Goal: Task Accomplishment & Management: Complete application form

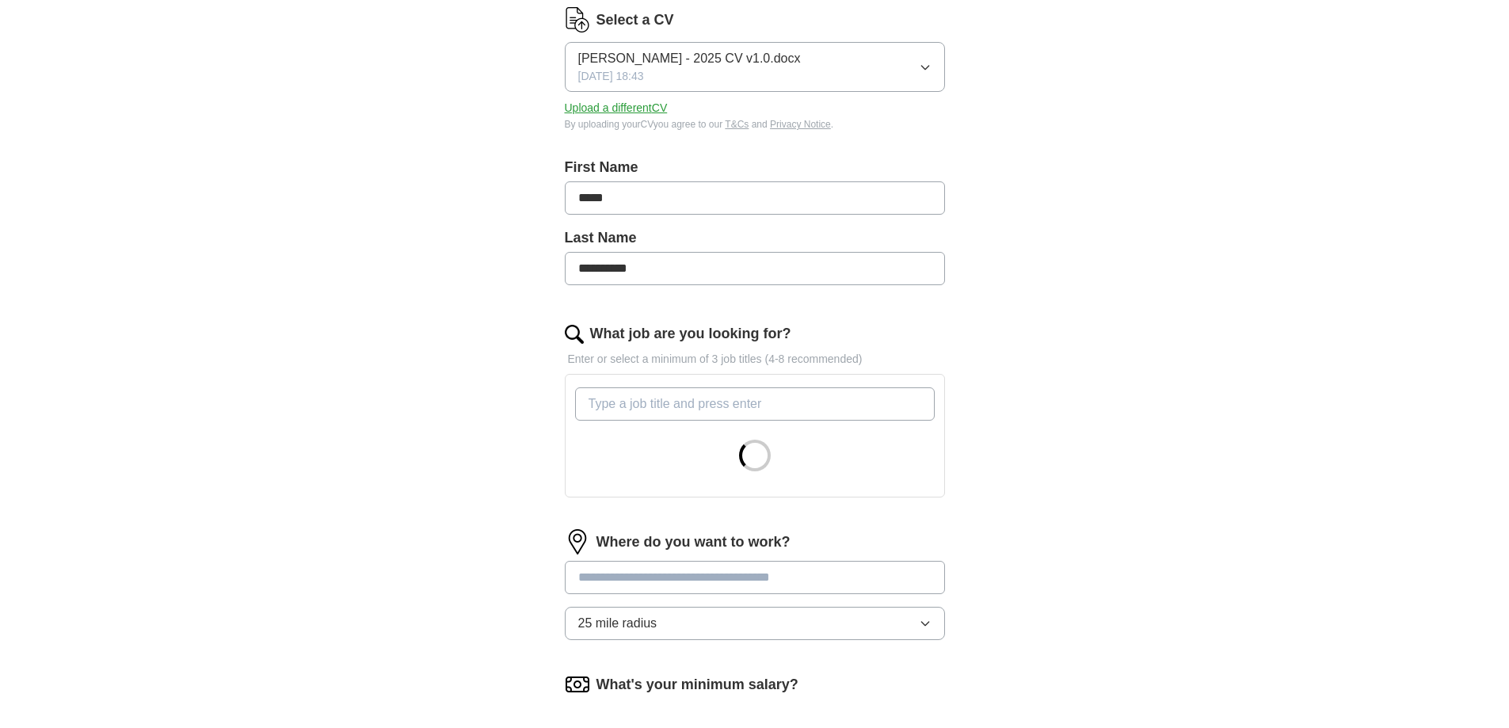
scroll to position [238, 0]
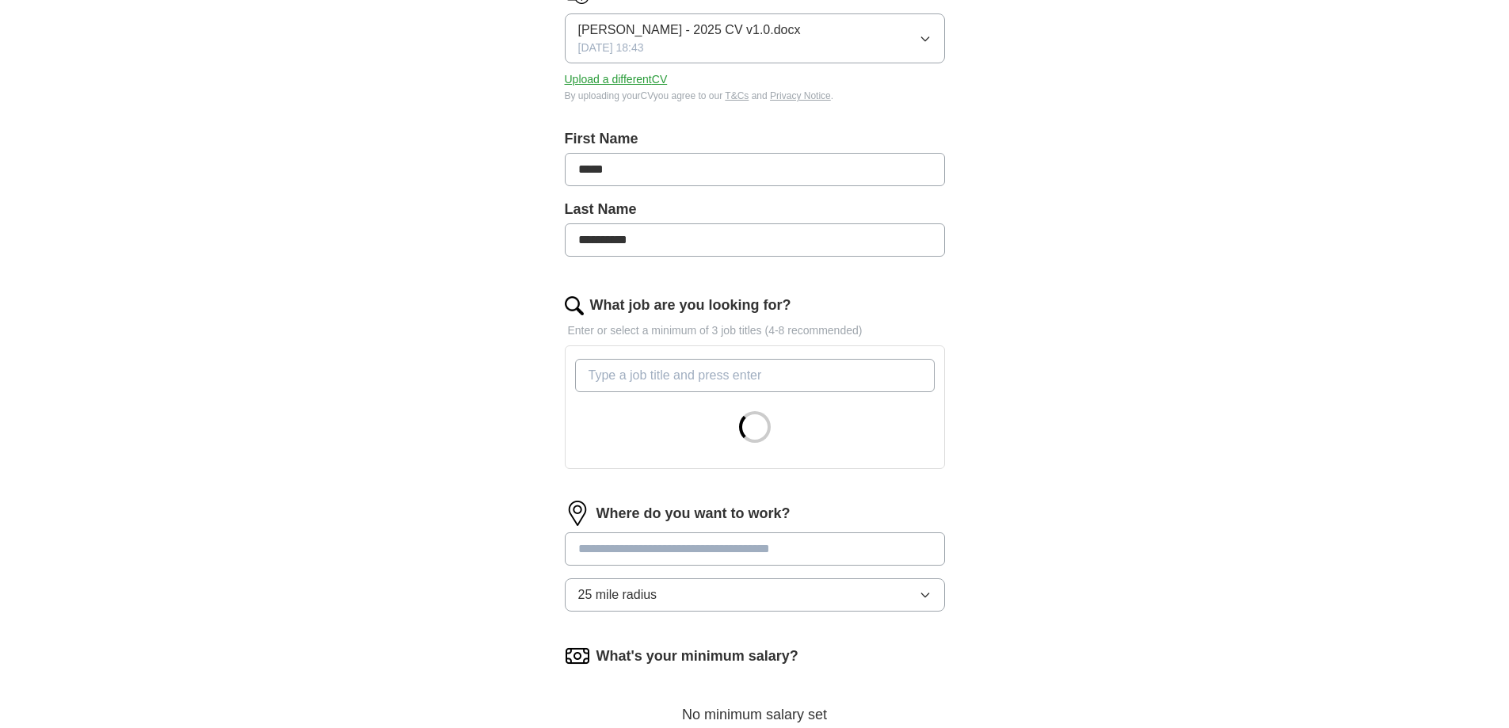
click at [704, 373] on input "What job are you looking for?" at bounding box center [755, 375] width 360 height 33
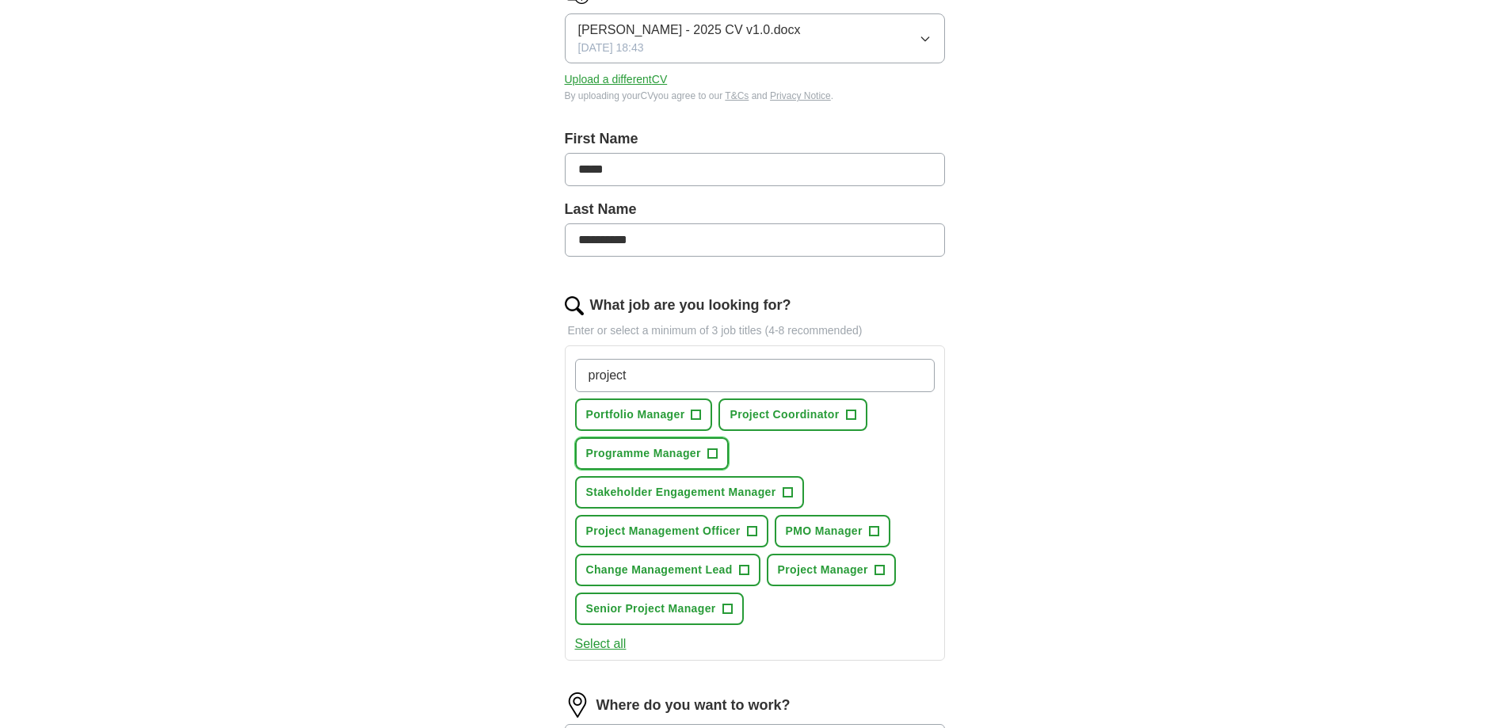
click at [716, 448] on span "+" at bounding box center [712, 454] width 10 height 13
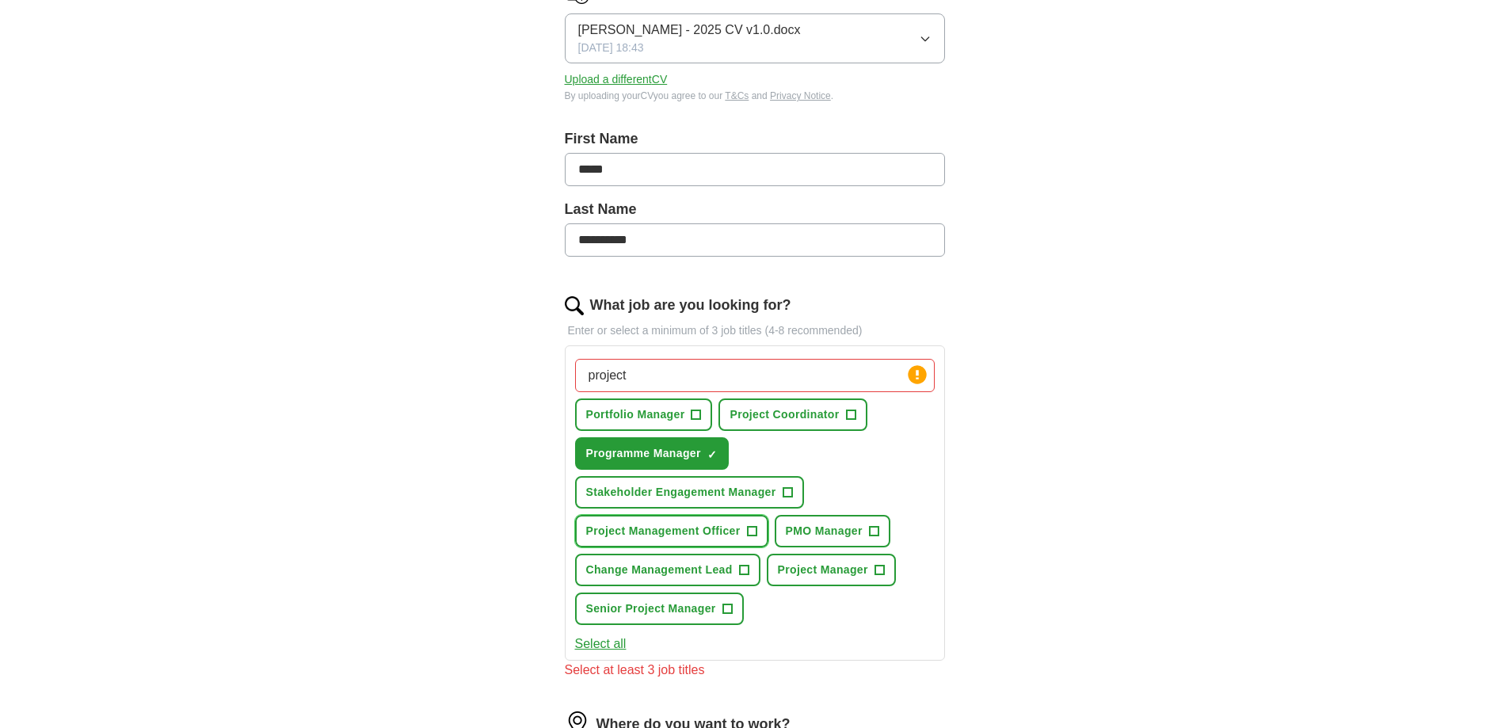
click at [754, 528] on span "+" at bounding box center [752, 531] width 10 height 13
click at [734, 611] on button "Senior Project Manager +" at bounding box center [659, 609] width 169 height 32
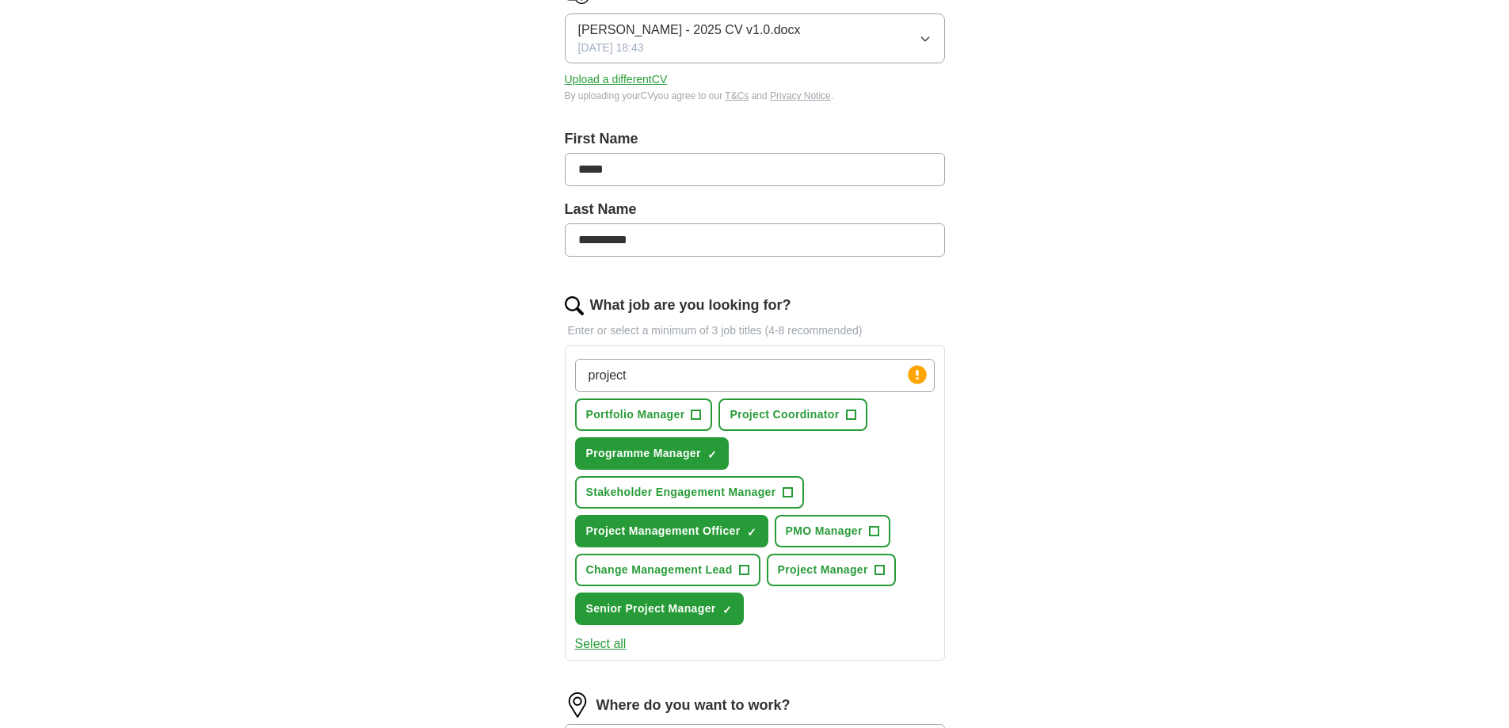
click at [682, 371] on input "project" at bounding box center [755, 375] width 360 height 33
type input "p"
type input "I"
click at [882, 571] on span "+" at bounding box center [880, 570] width 10 height 13
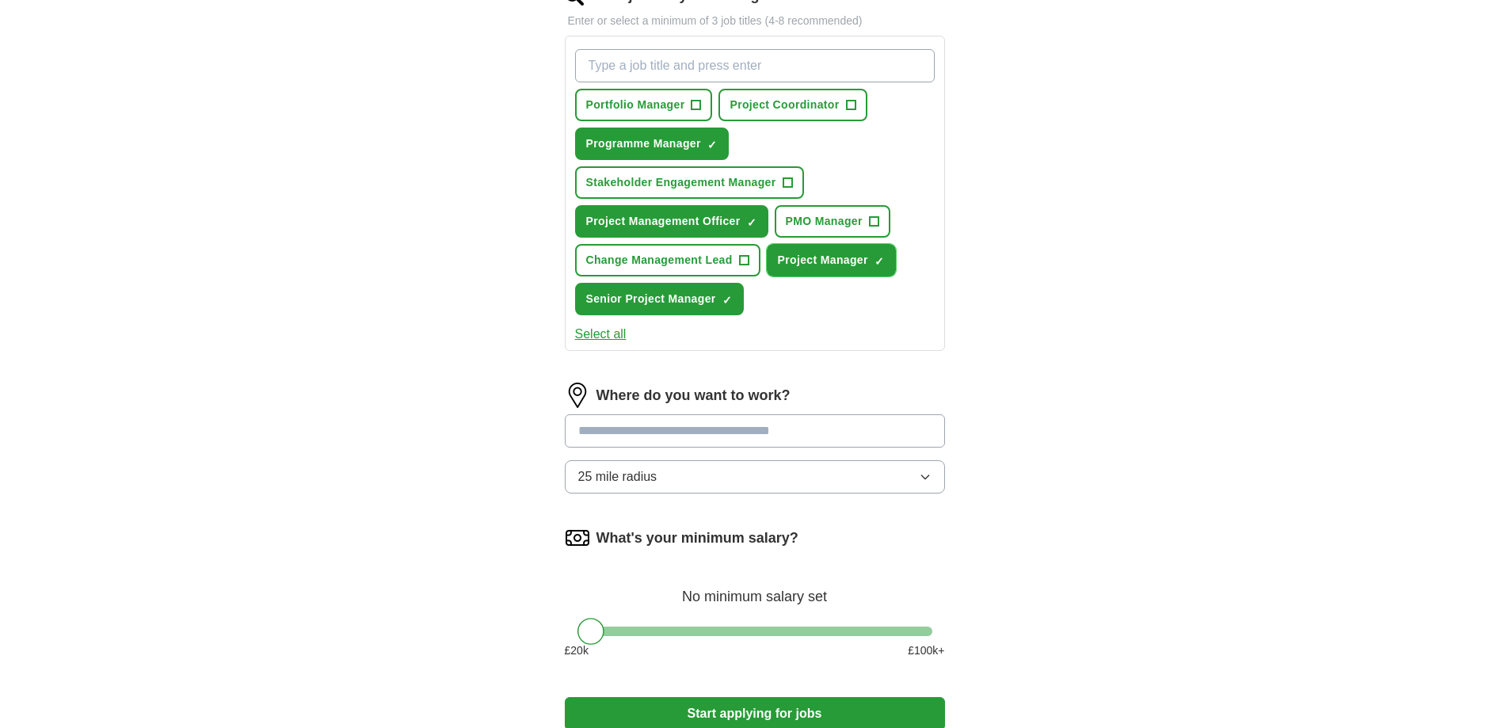
scroll to position [555, 0]
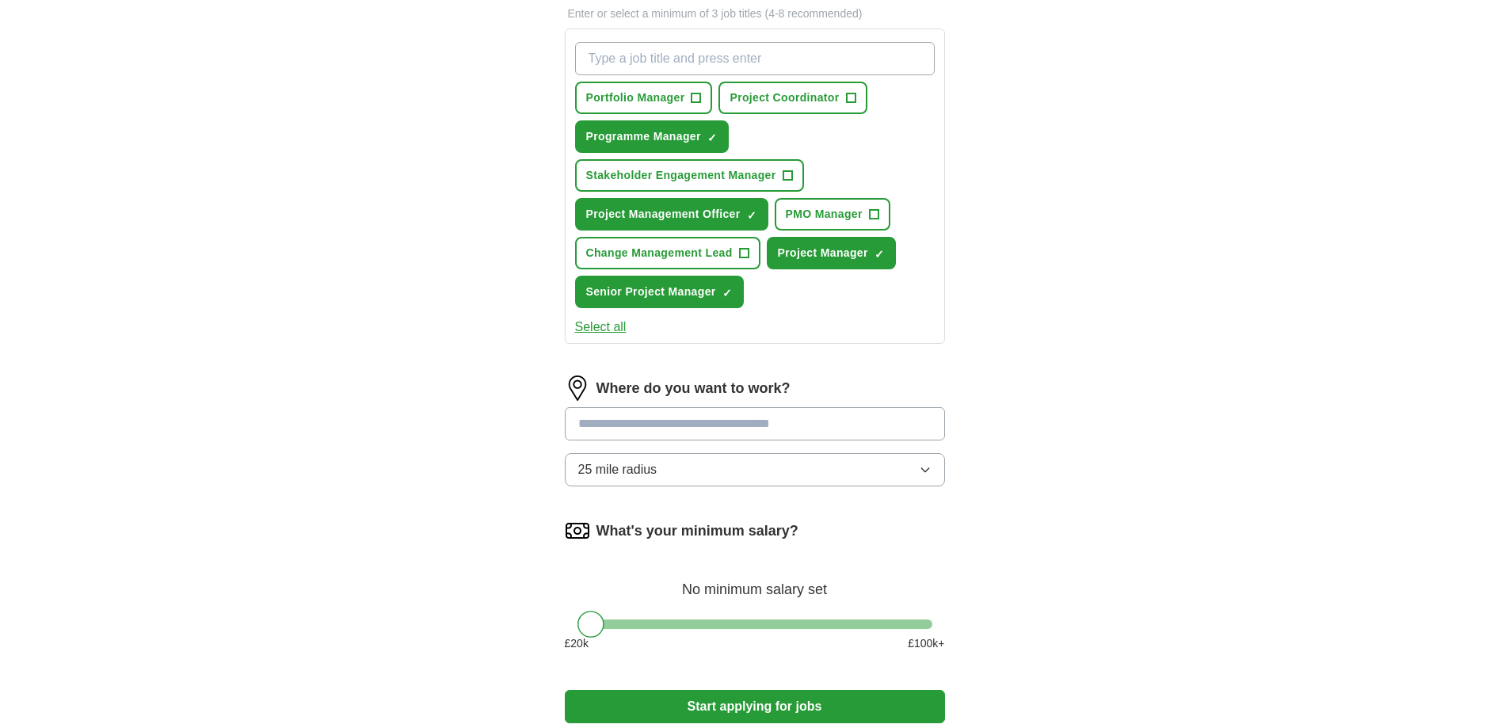
click at [780, 422] on input at bounding box center [755, 423] width 380 height 33
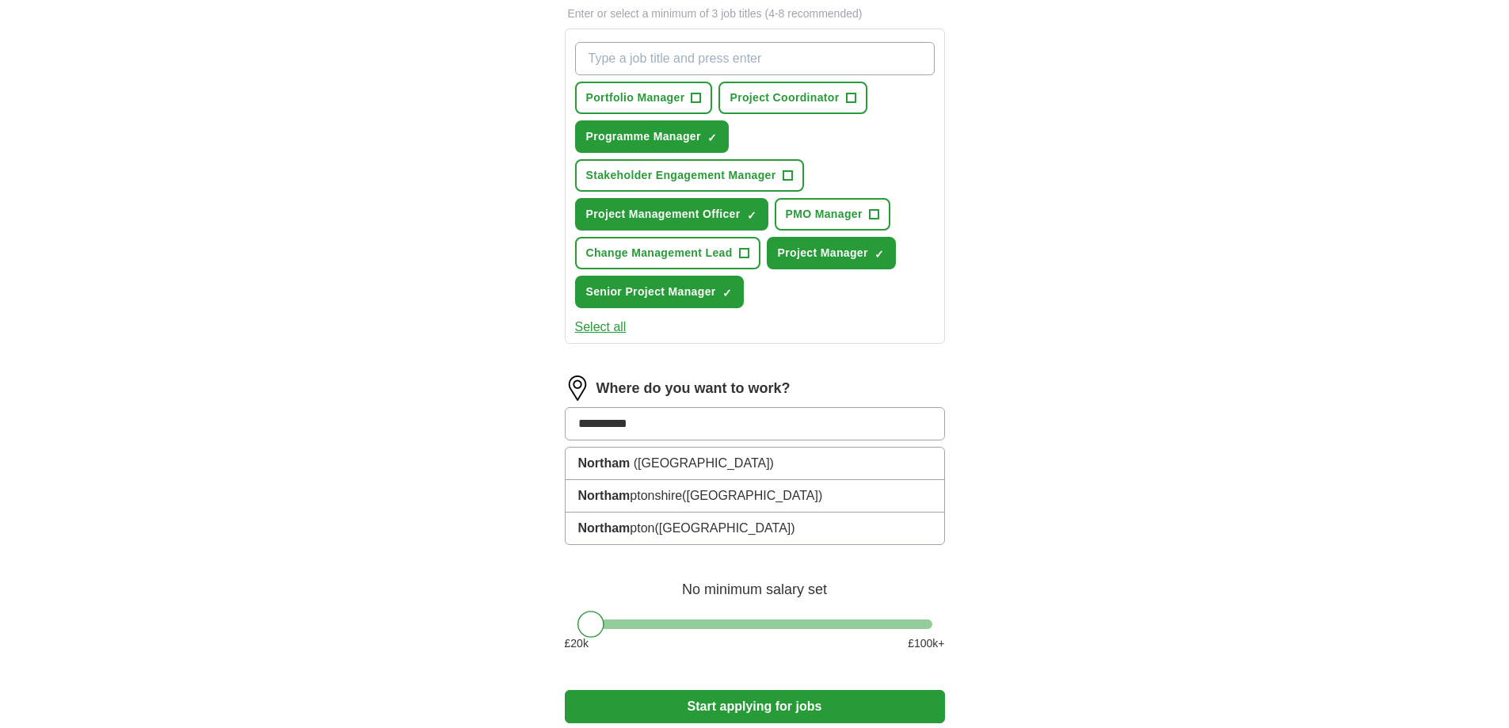
type input "**********"
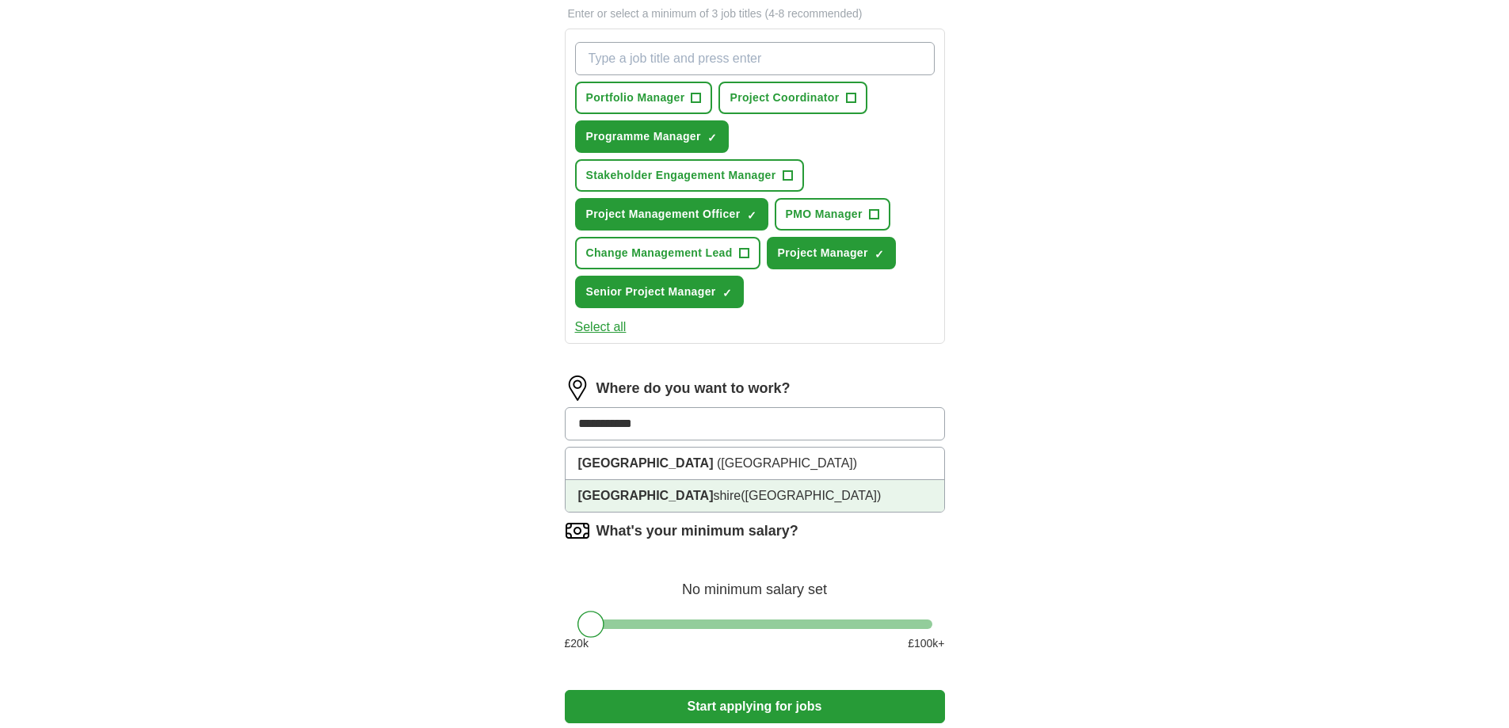
click at [764, 492] on span "([GEOGRAPHIC_DATA])" at bounding box center [811, 495] width 140 height 13
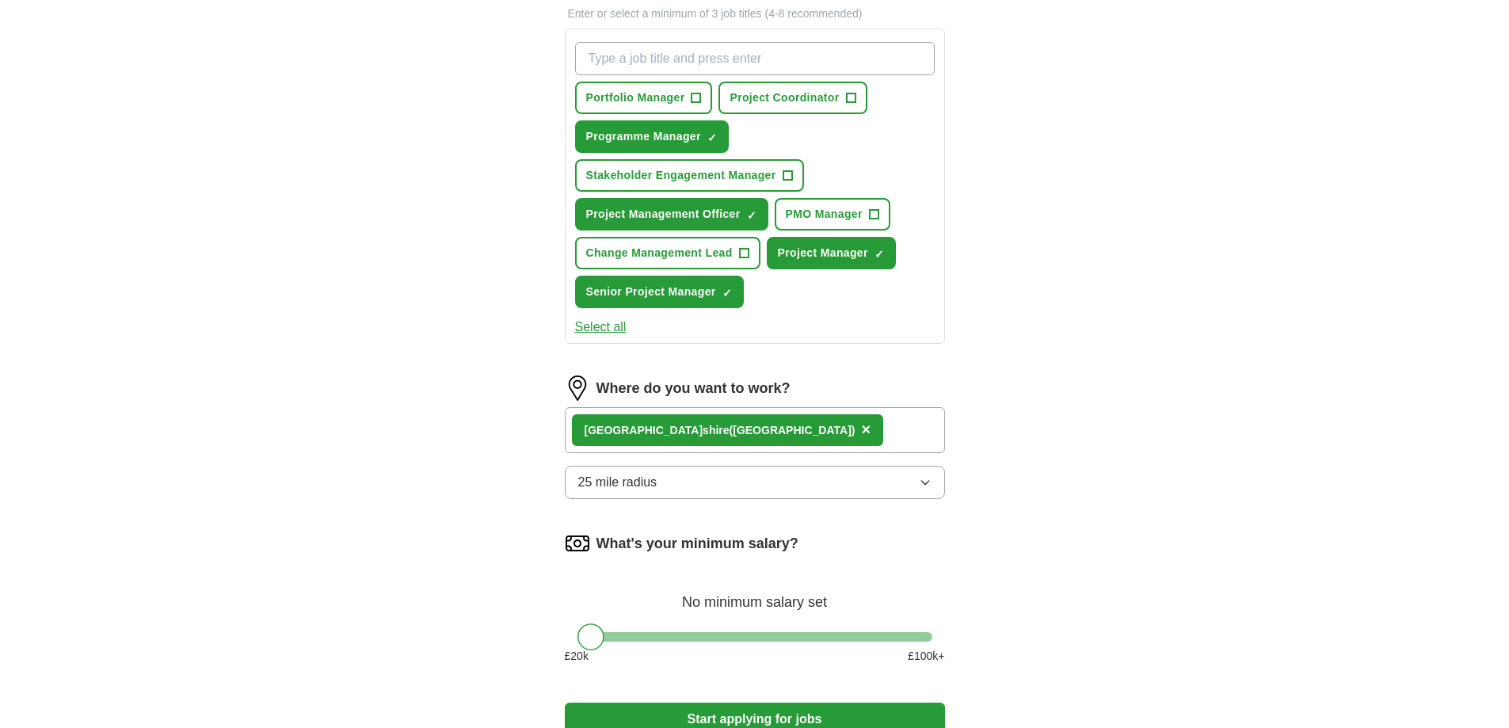
click at [784, 490] on button "25 mile radius" at bounding box center [755, 482] width 380 height 33
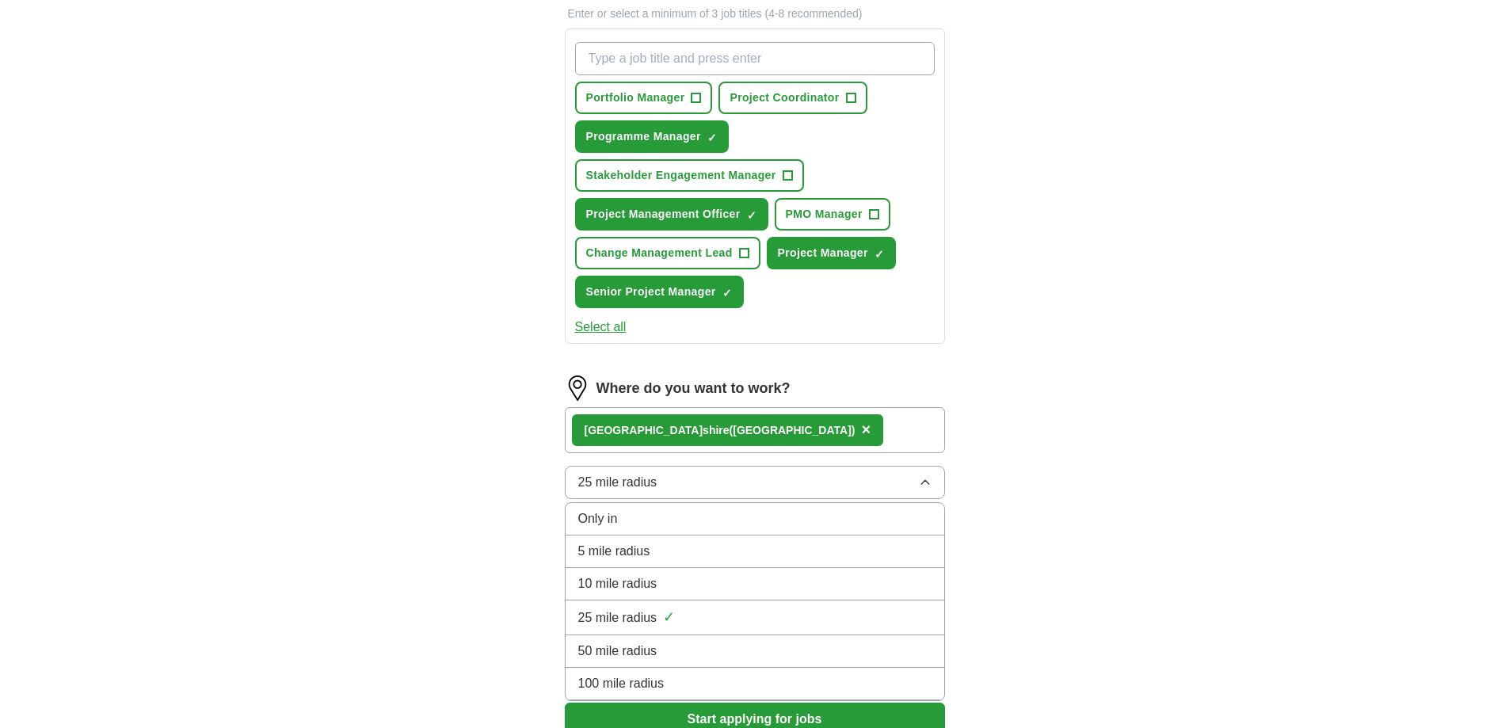
click at [612, 619] on span "25 mile radius" at bounding box center [617, 617] width 79 height 19
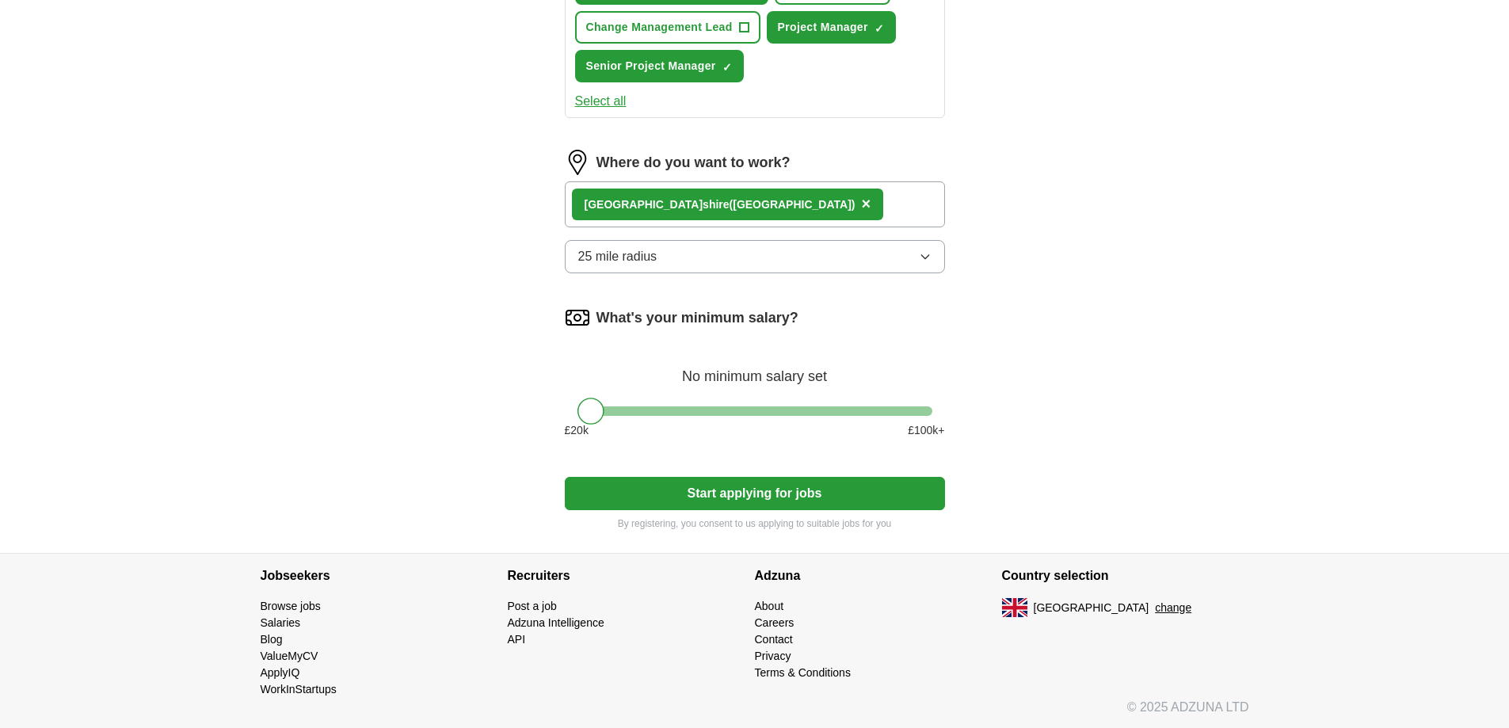
scroll to position [782, 0]
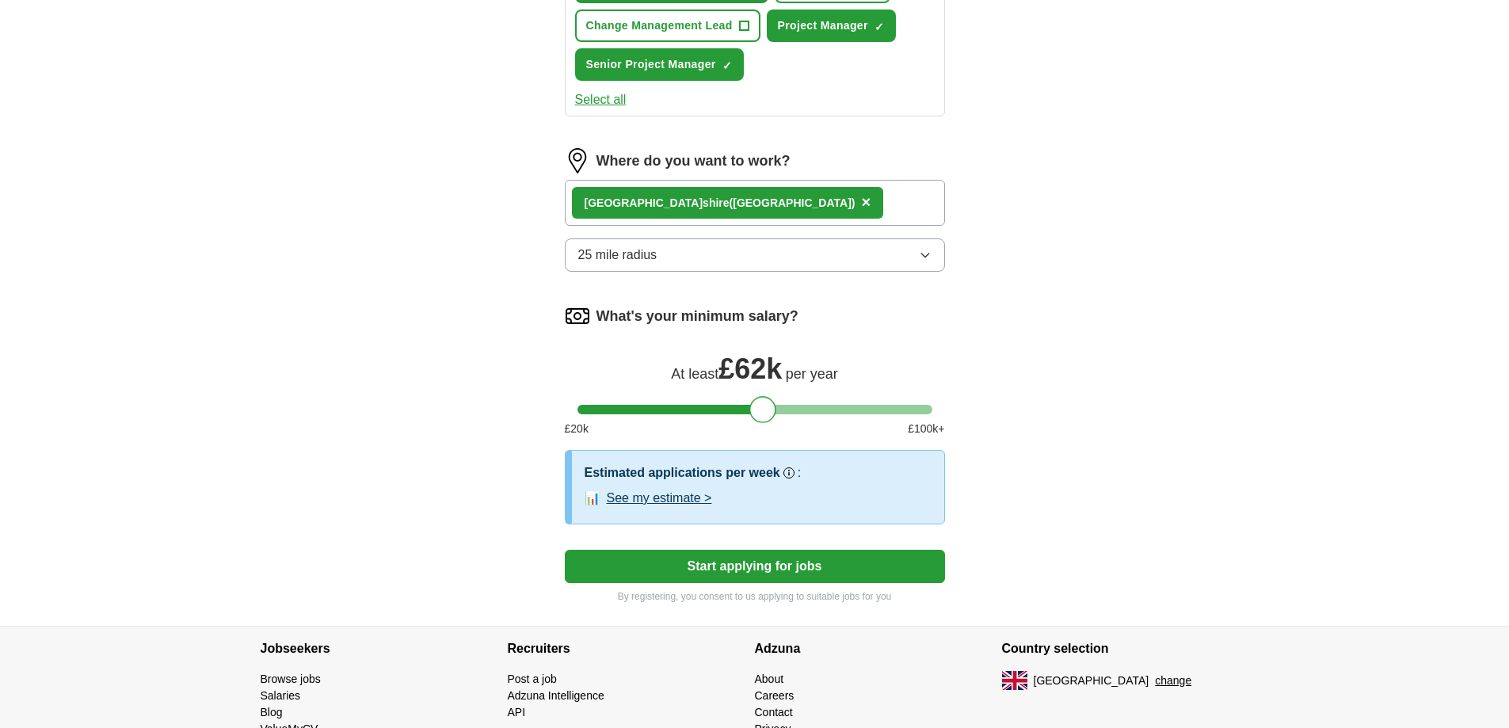
drag, startPoint x: 586, startPoint y: 415, endPoint x: 757, endPoint y: 415, distance: 171.1
click at [757, 415] on div at bounding box center [762, 409] width 27 height 27
click at [748, 565] on button "Start applying for jobs" at bounding box center [755, 566] width 380 height 33
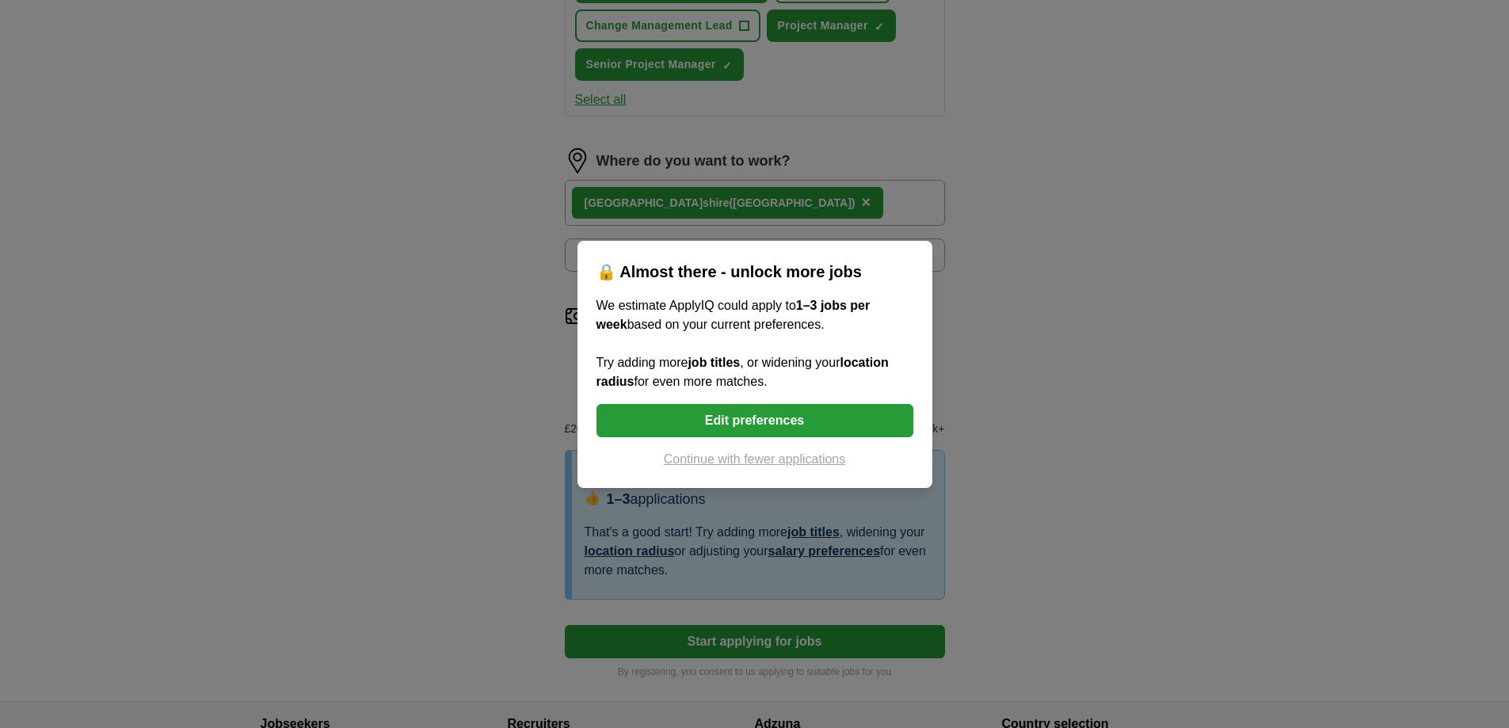
click at [867, 421] on button "Edit preferences" at bounding box center [755, 420] width 317 height 33
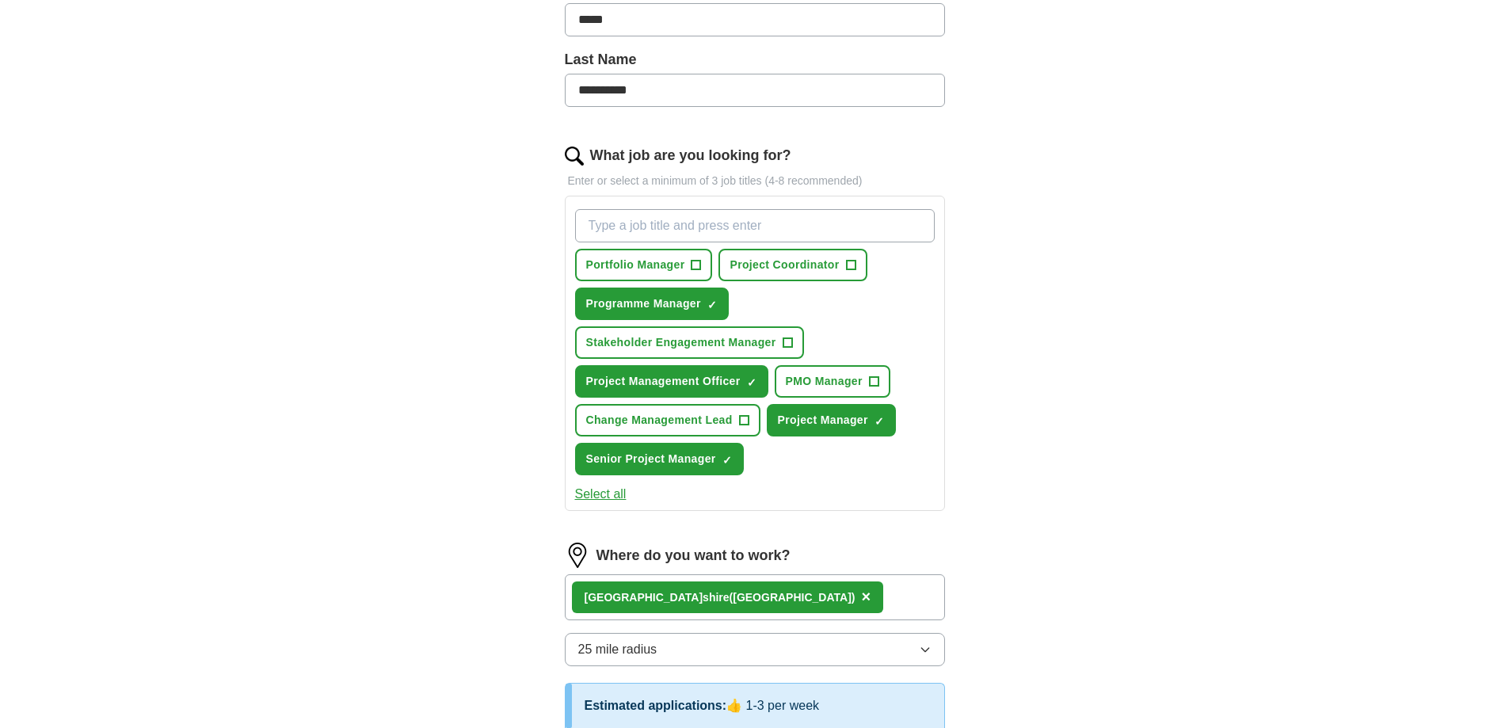
scroll to position [386, 0]
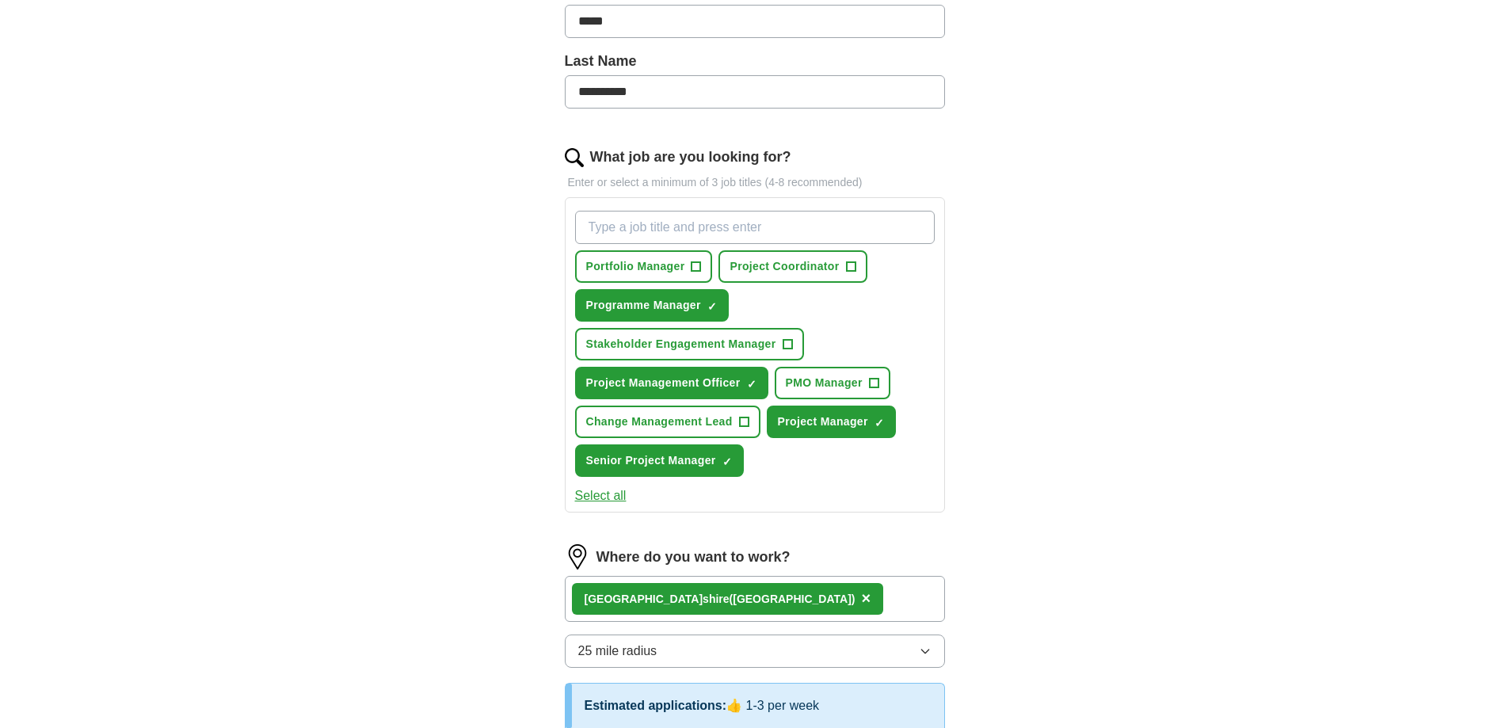
click at [780, 229] on input "What job are you looking for?" at bounding box center [755, 227] width 360 height 33
type input "IT"
click at [0, 0] on span "×" at bounding box center [0, 0] width 0 height 0
click at [642, 227] on input "What job are you looking for?" at bounding box center [755, 227] width 360 height 33
type input "It project manager"
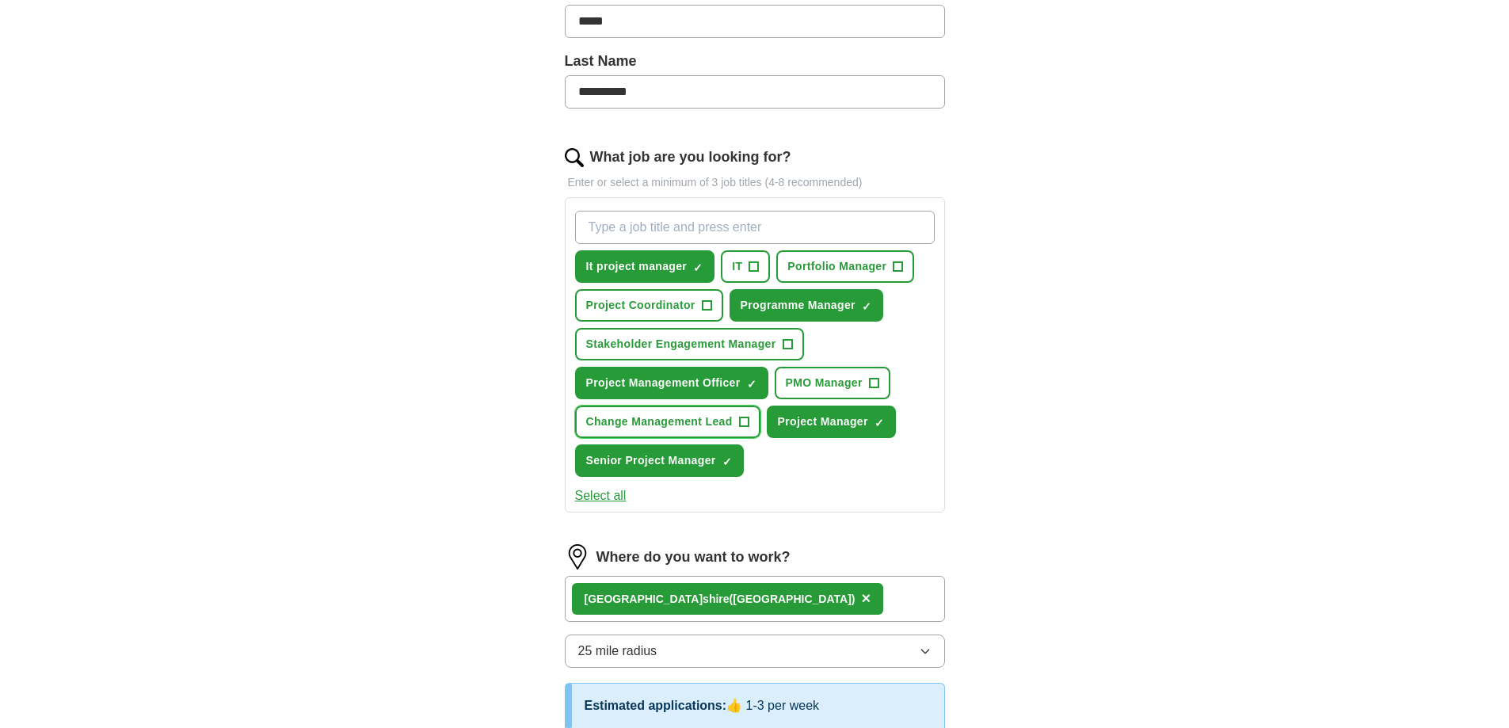
click at [746, 425] on span "+" at bounding box center [744, 422] width 10 height 13
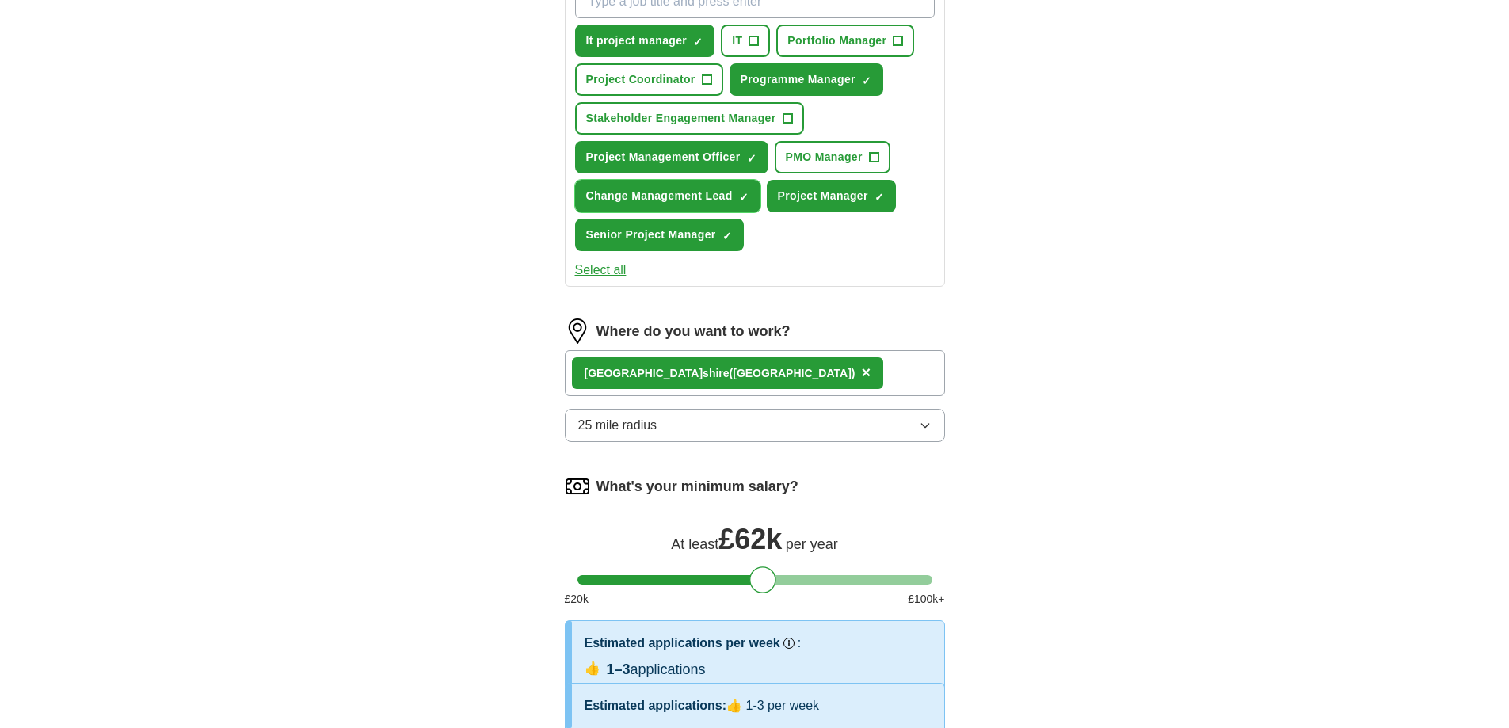
scroll to position [782, 0]
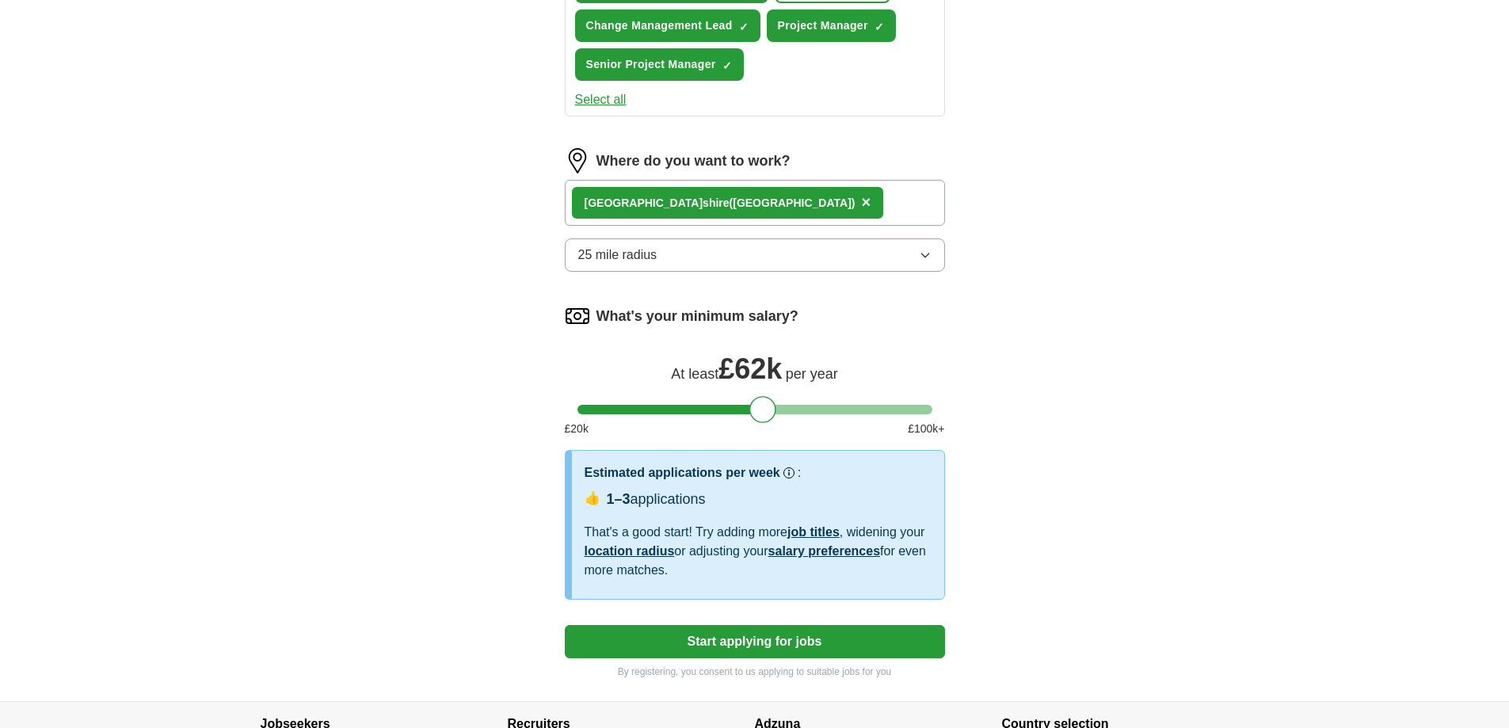
click at [745, 639] on button "Start applying for jobs" at bounding box center [755, 641] width 380 height 33
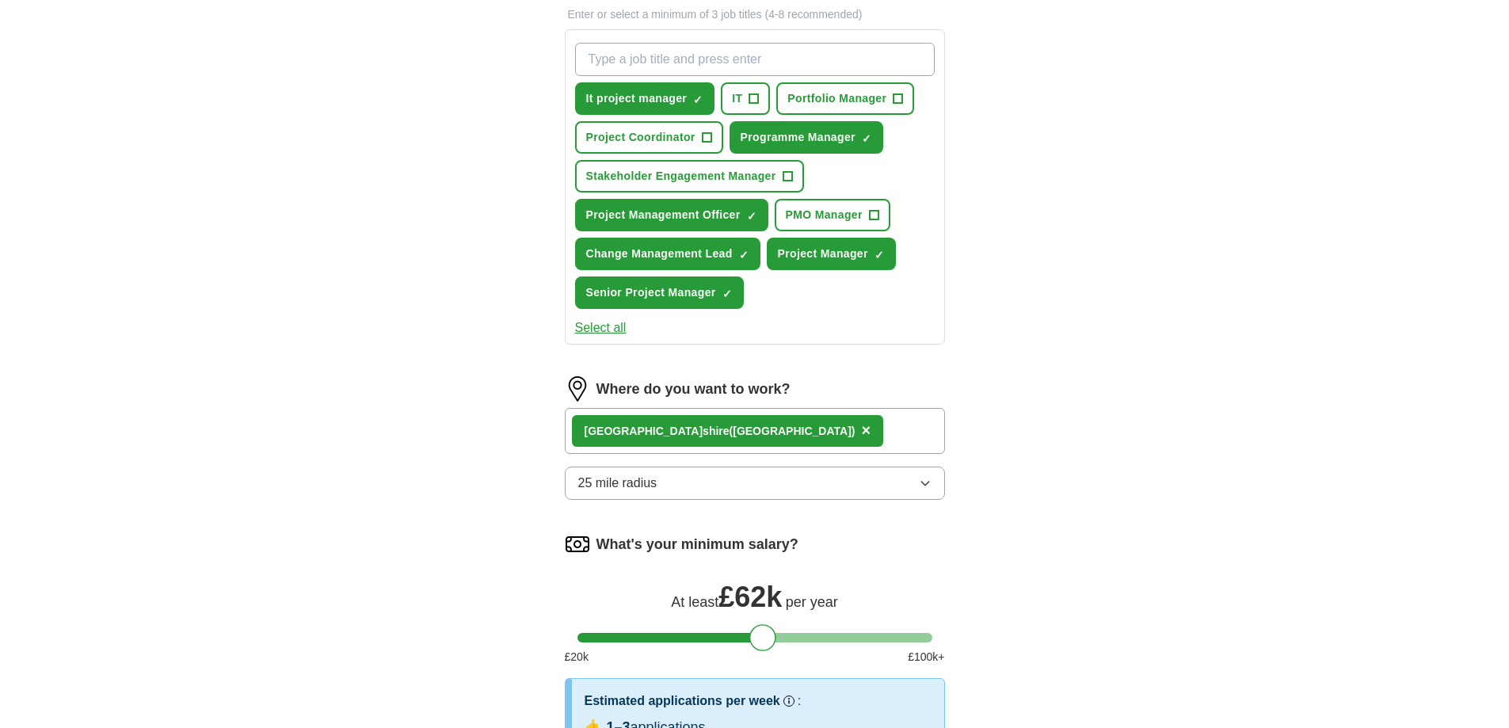
select select "**"
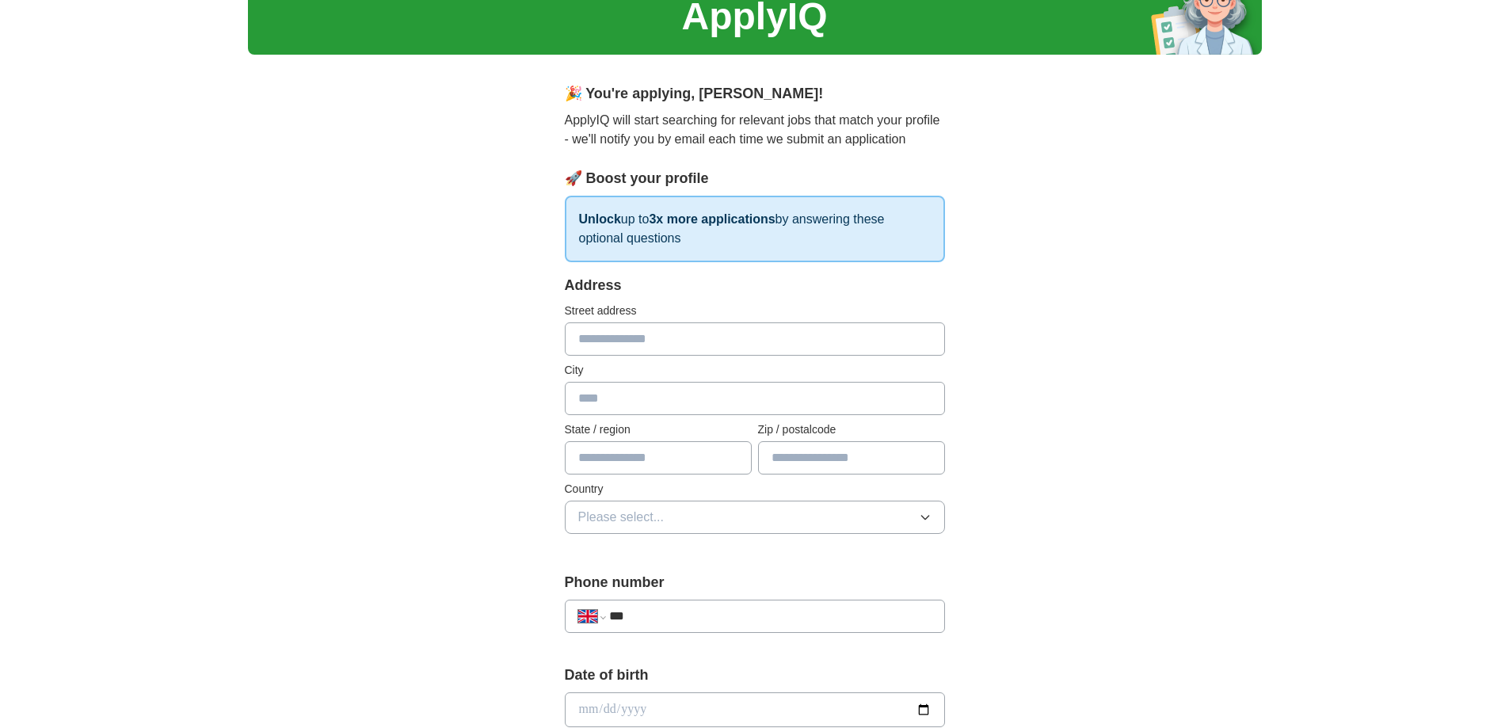
scroll to position [158, 0]
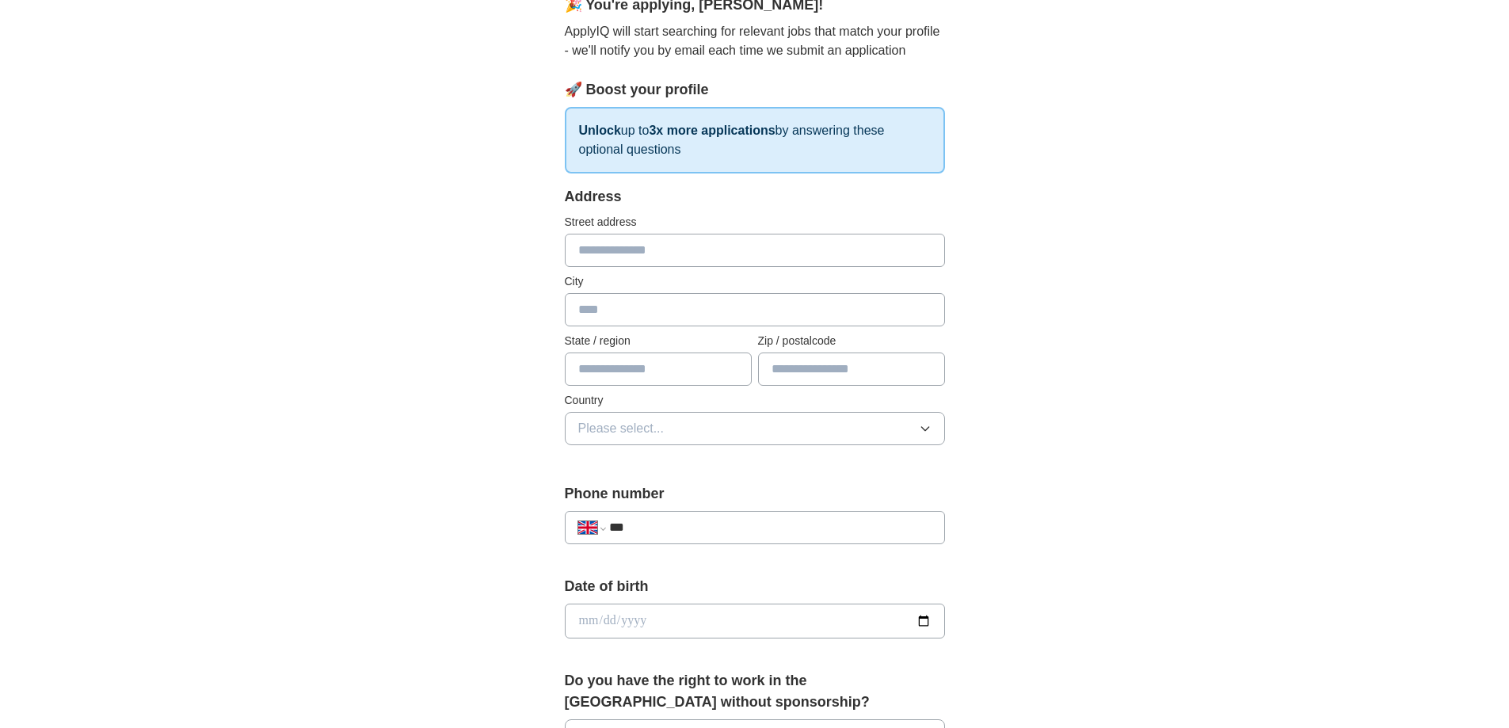
click at [670, 259] on input "text" at bounding box center [755, 250] width 380 height 33
type input "**********"
type input "*******"
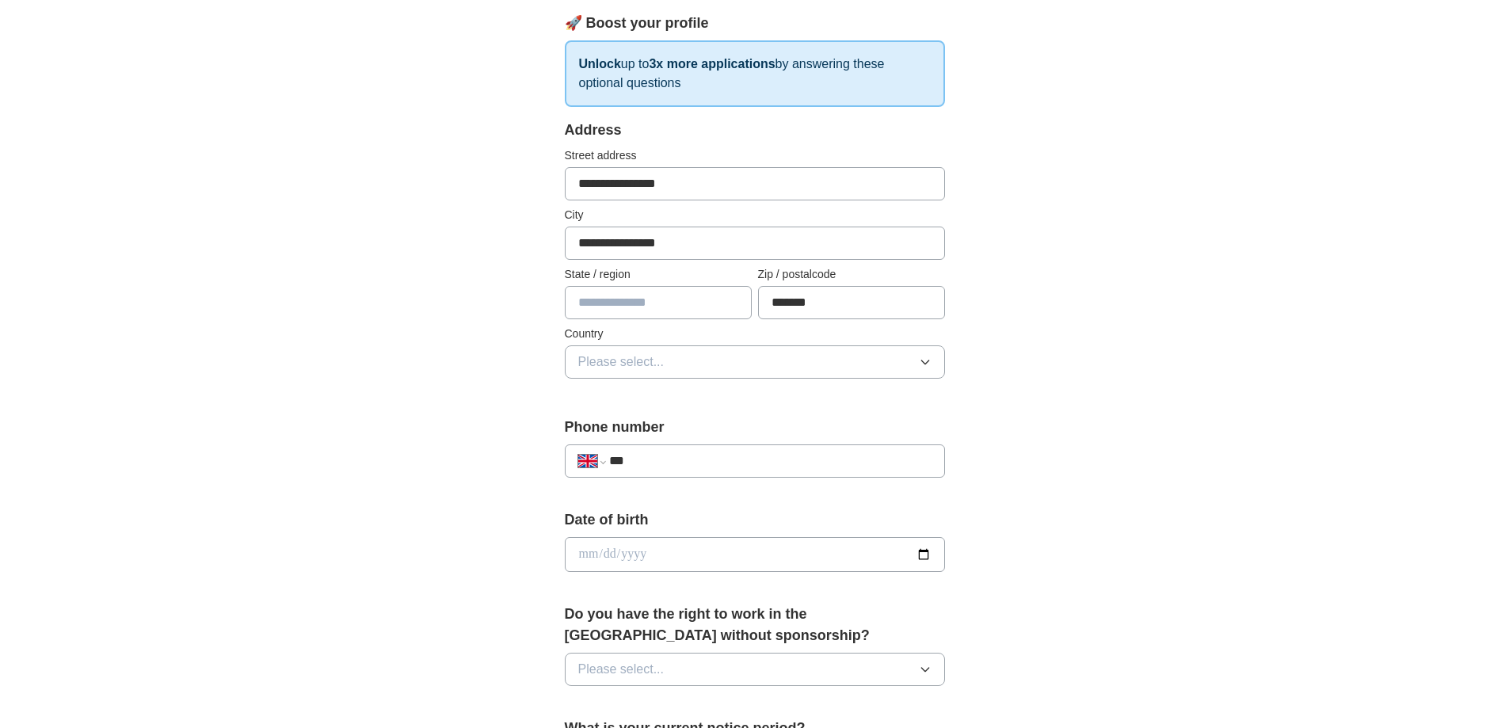
scroll to position [317, 0]
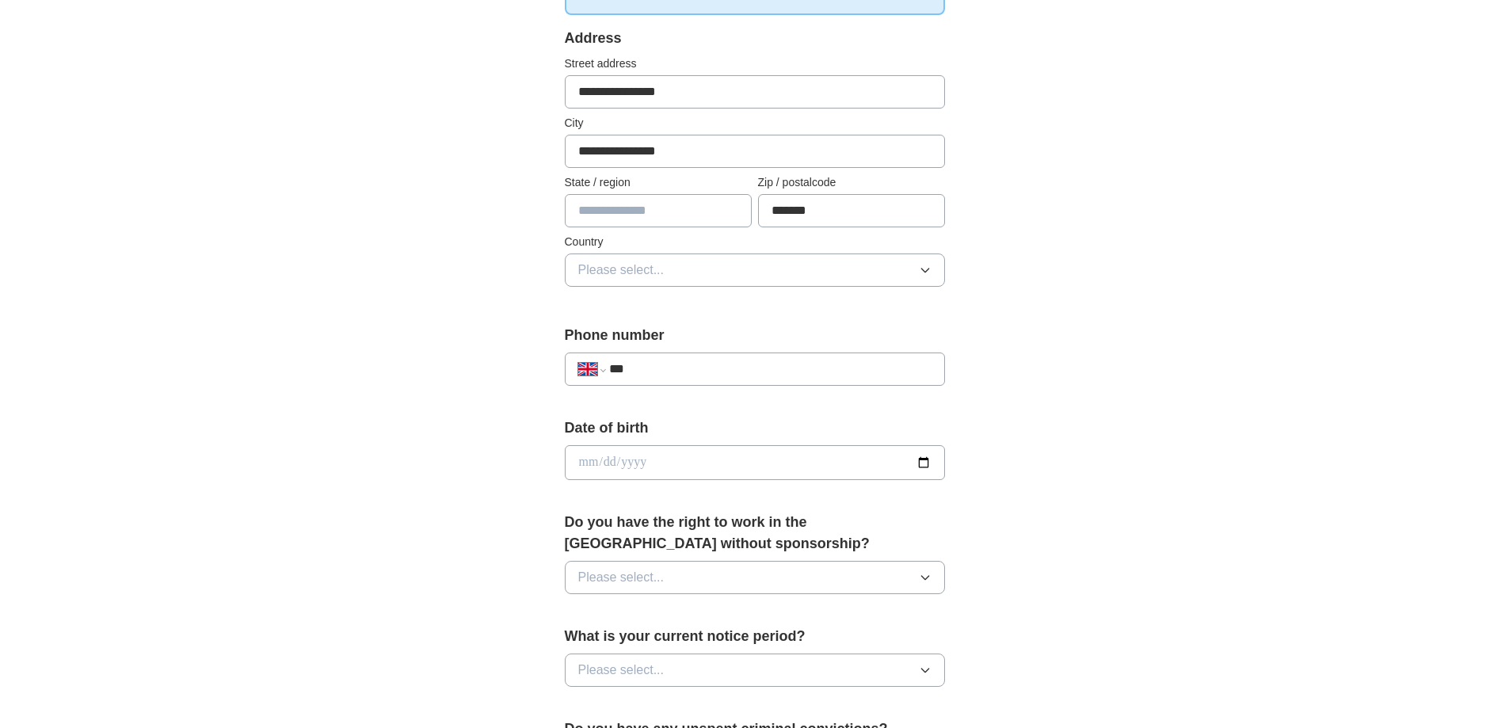
click at [650, 284] on button "Please select..." at bounding box center [755, 269] width 380 height 33
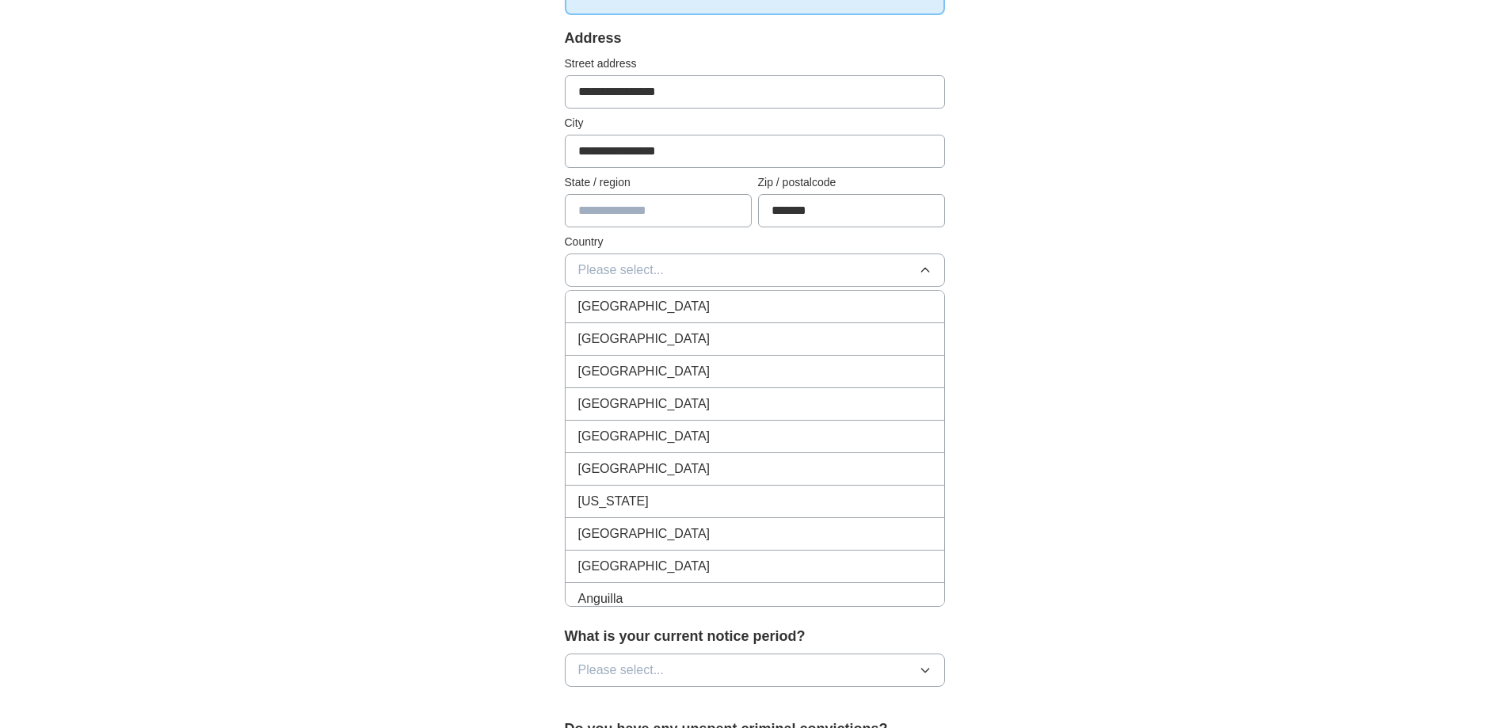
click at [654, 298] on span "[GEOGRAPHIC_DATA]" at bounding box center [644, 306] width 132 height 19
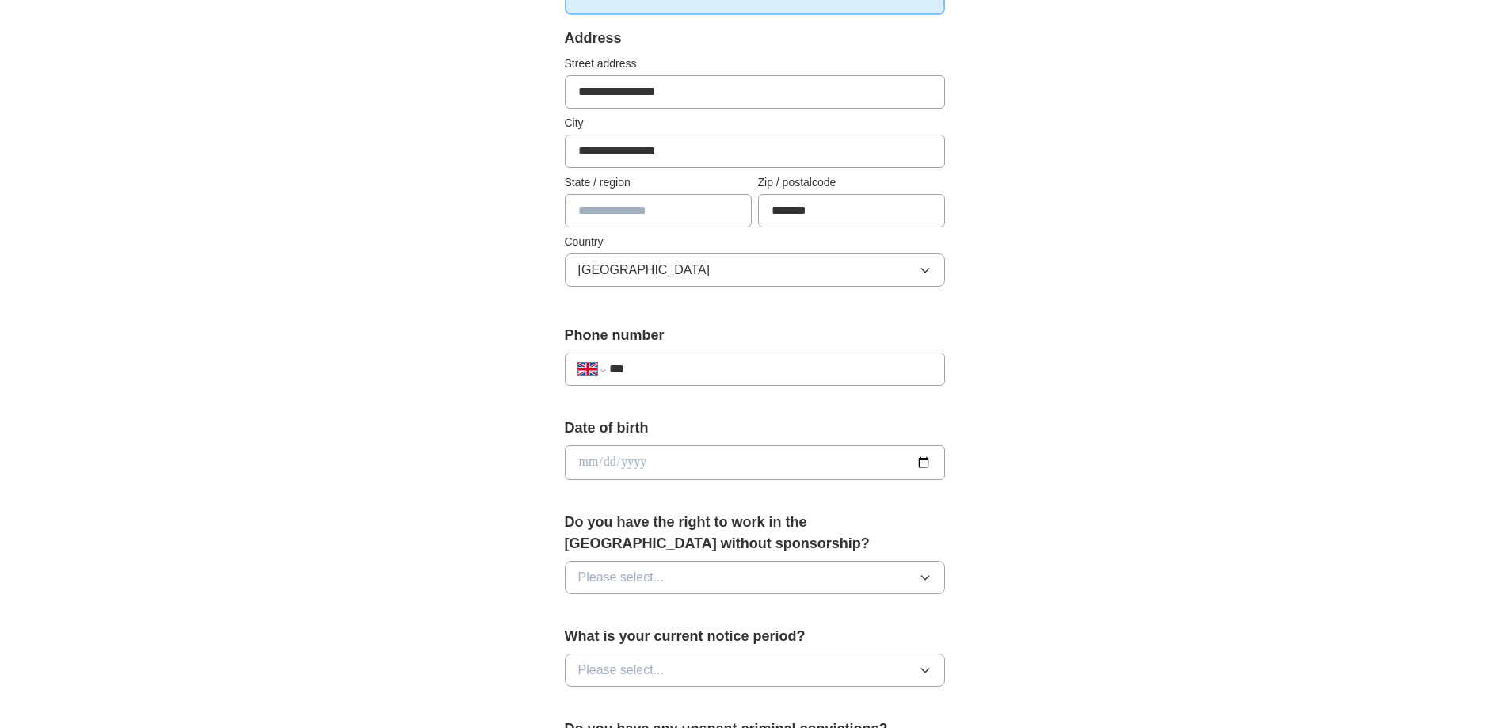
scroll to position [475, 0]
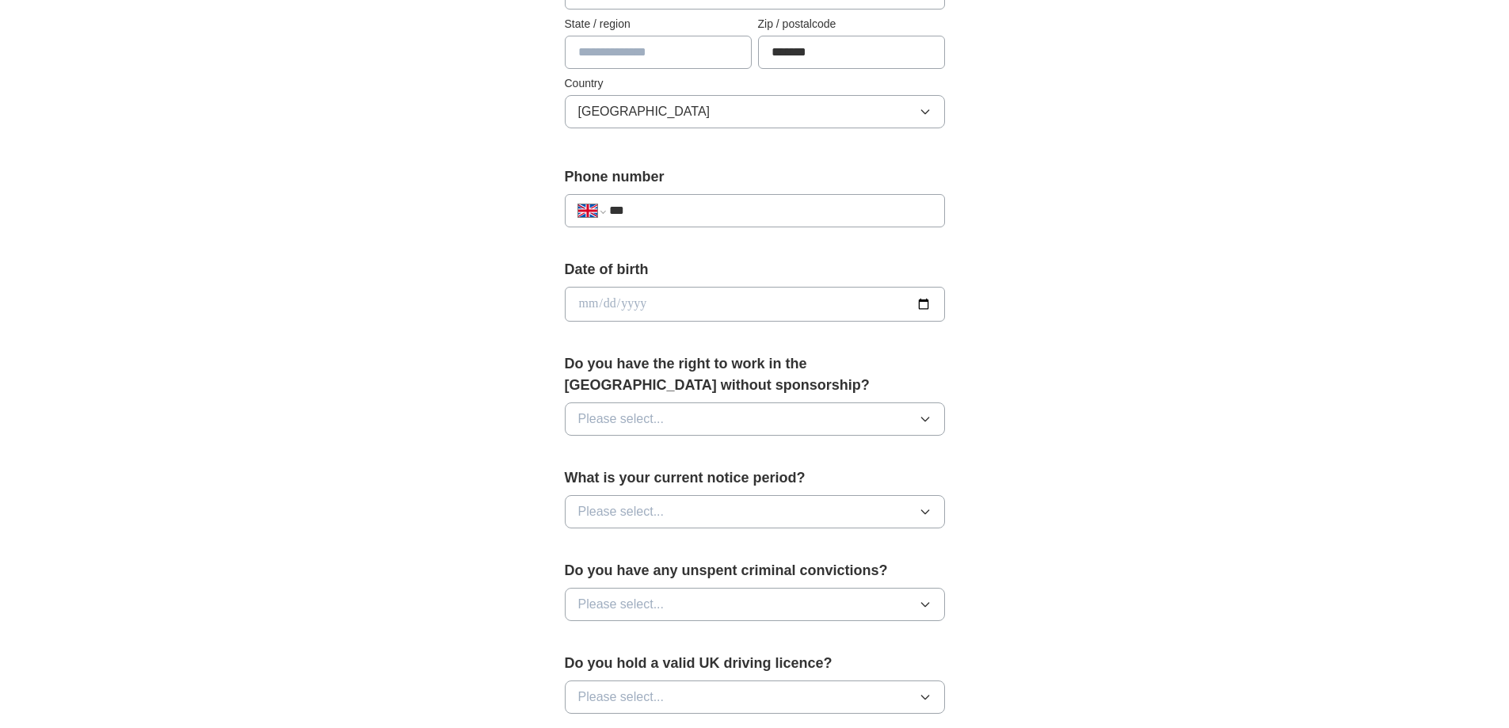
click at [667, 215] on input "***" at bounding box center [770, 210] width 322 height 19
type input "**********"
click at [722, 297] on input "date" at bounding box center [755, 304] width 380 height 35
click at [689, 319] on input "date" at bounding box center [755, 304] width 380 height 35
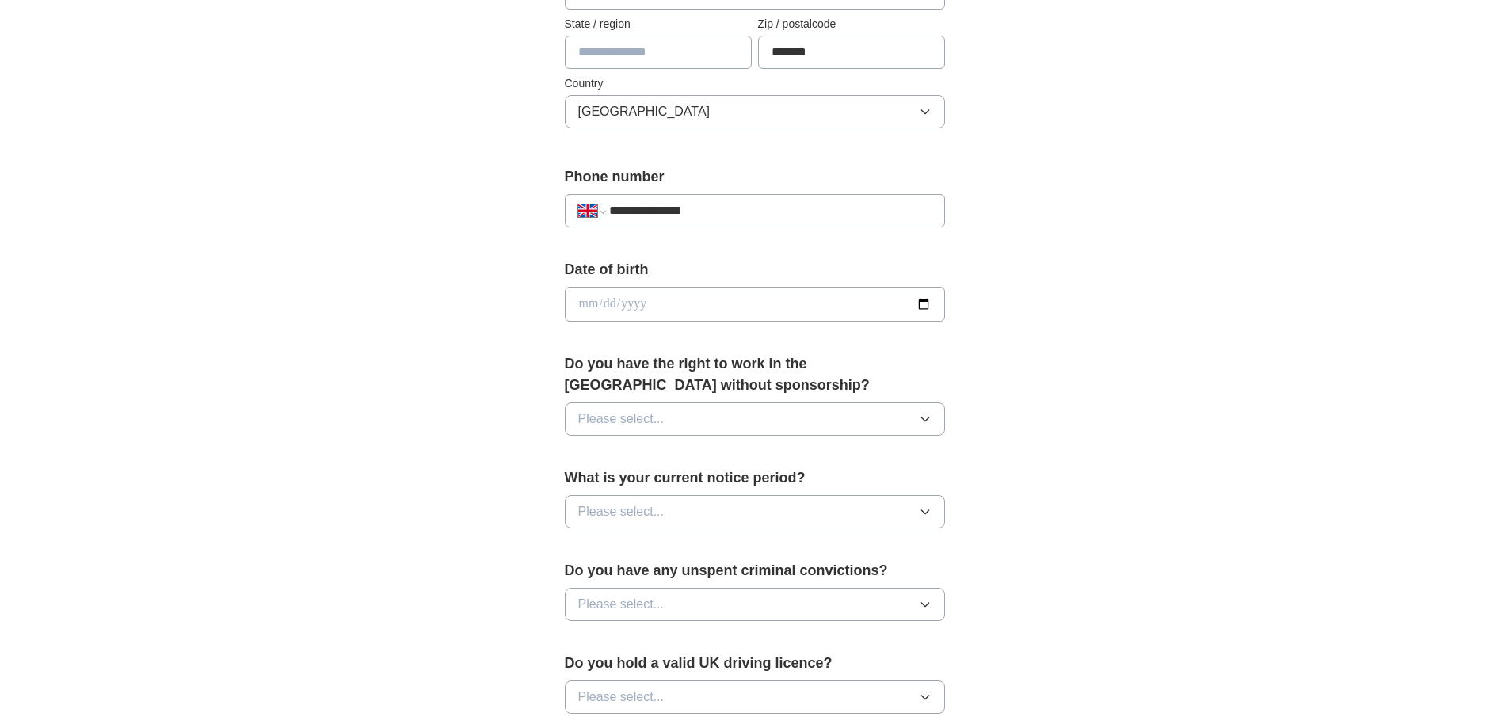
click at [627, 303] on input "date" at bounding box center [755, 304] width 380 height 35
click at [601, 302] on input "date" at bounding box center [755, 304] width 380 height 35
click at [573, 299] on input "date" at bounding box center [755, 304] width 380 height 35
click at [589, 308] on input "date" at bounding box center [755, 304] width 380 height 35
type input "**********"
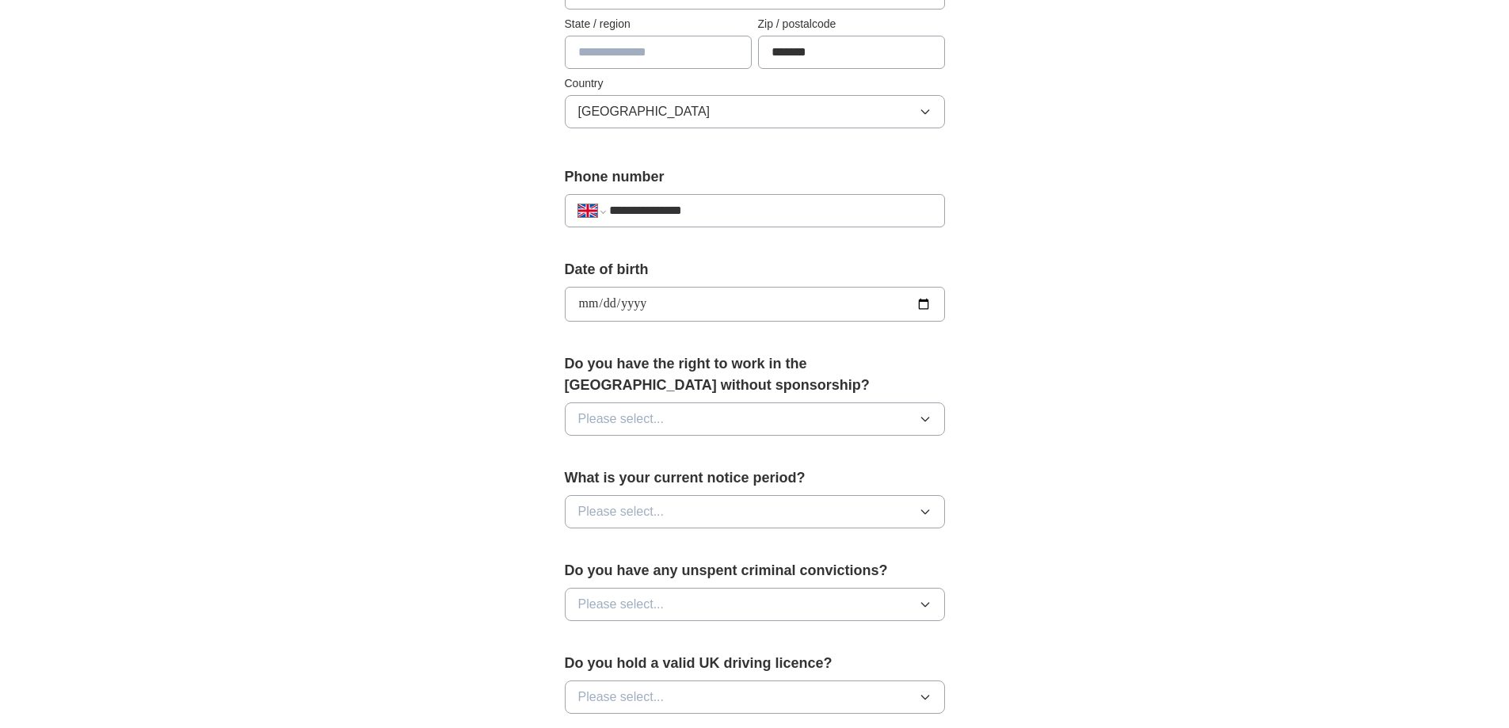
click at [541, 348] on div "**********" at bounding box center [754, 328] width 507 height 1332
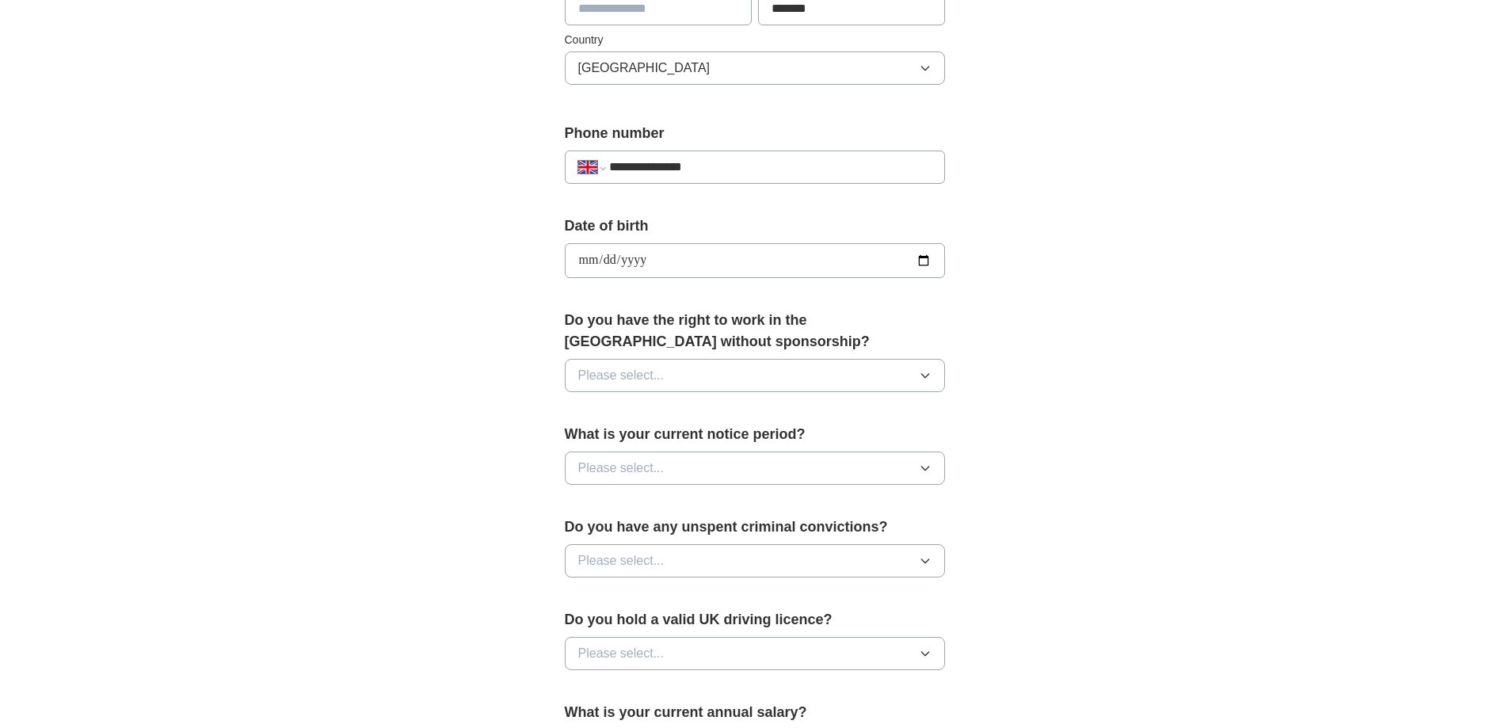
scroll to position [555, 0]
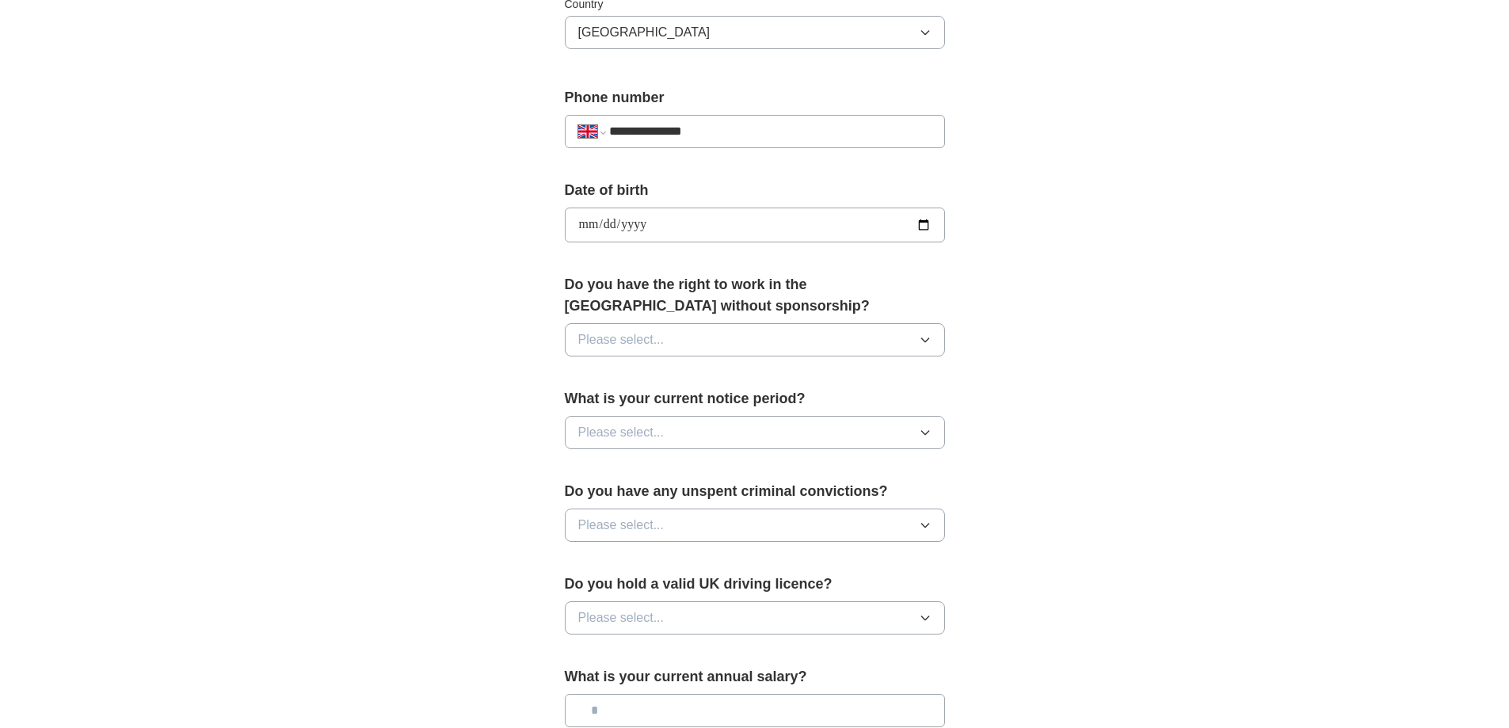
click at [734, 341] on button "Please select..." at bounding box center [755, 339] width 380 height 33
click at [701, 377] on div "Yes" at bounding box center [754, 376] width 353 height 19
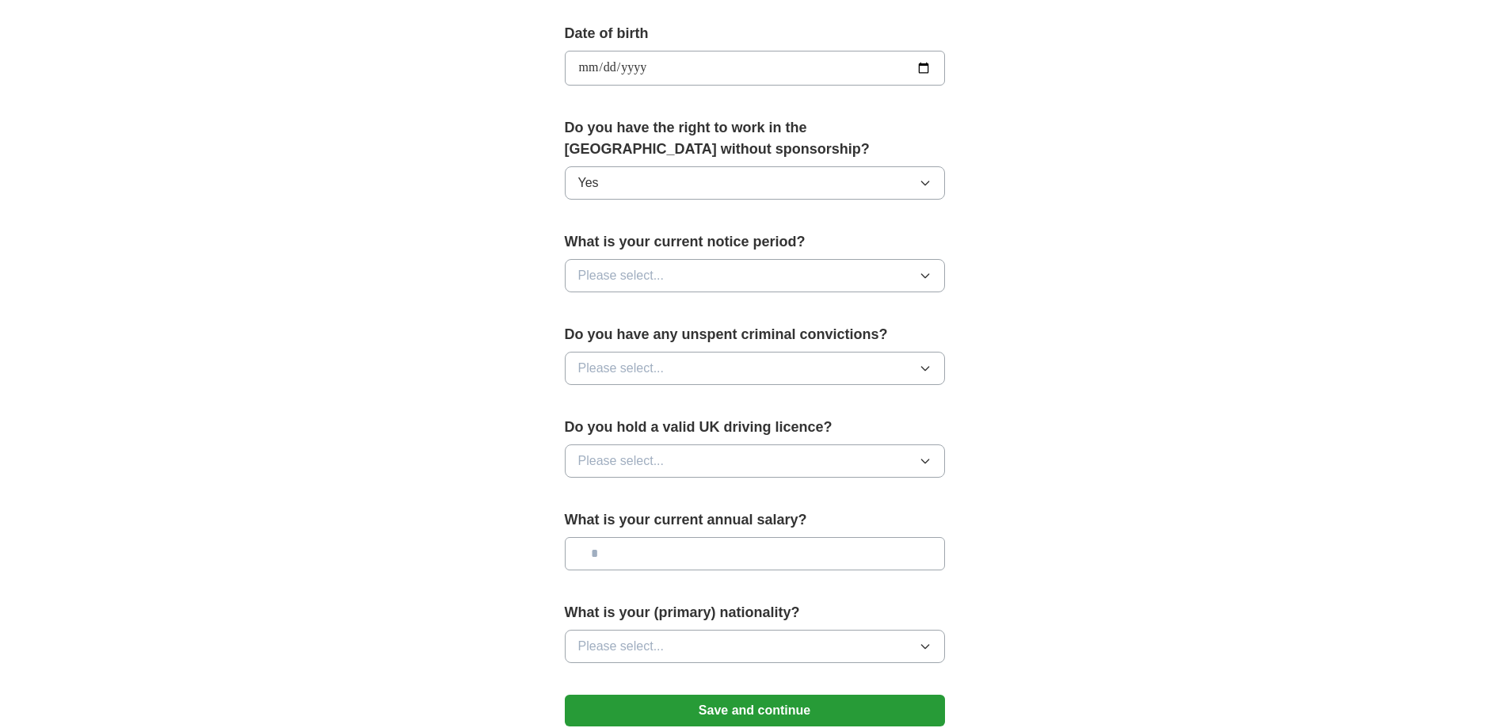
scroll to position [713, 0]
click at [766, 265] on button "Please select..." at bounding box center [755, 273] width 380 height 33
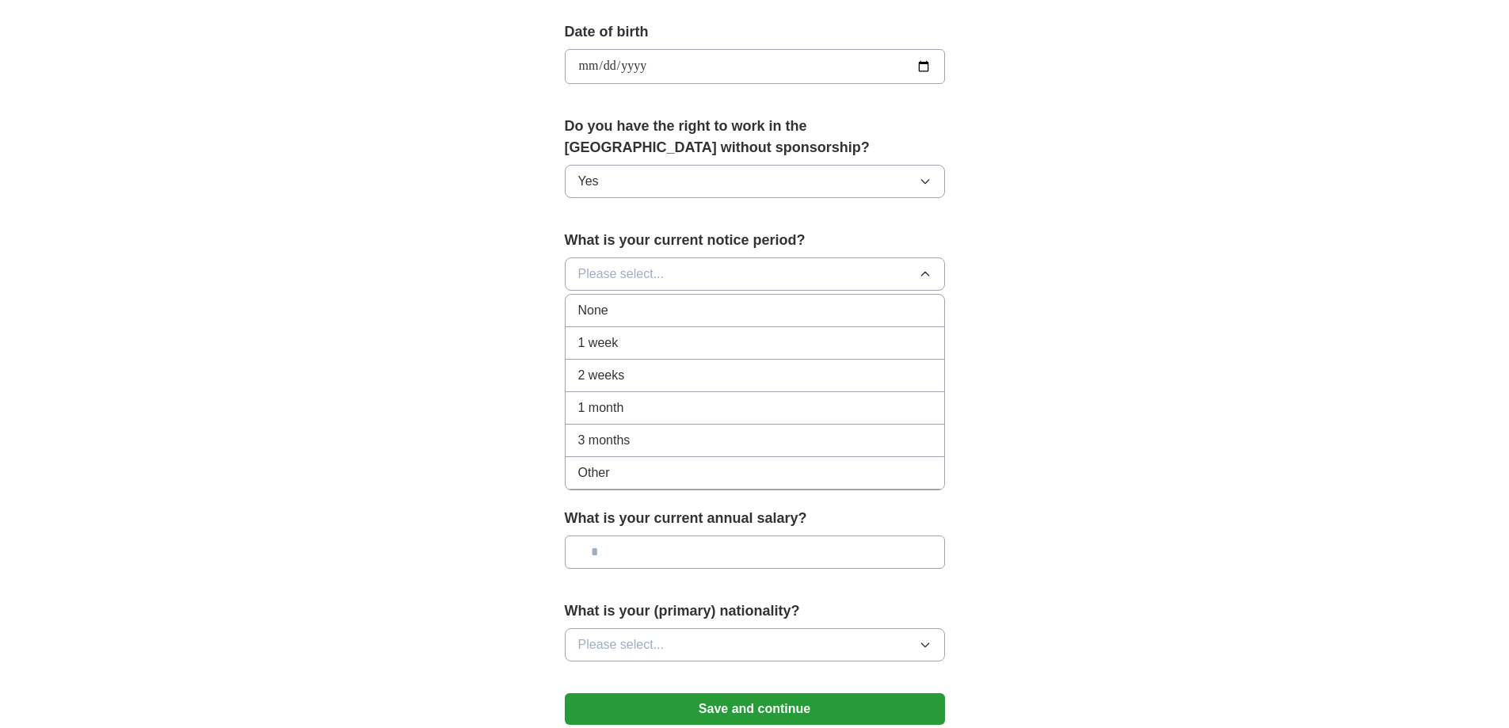
click at [722, 304] on div "None" at bounding box center [754, 310] width 353 height 19
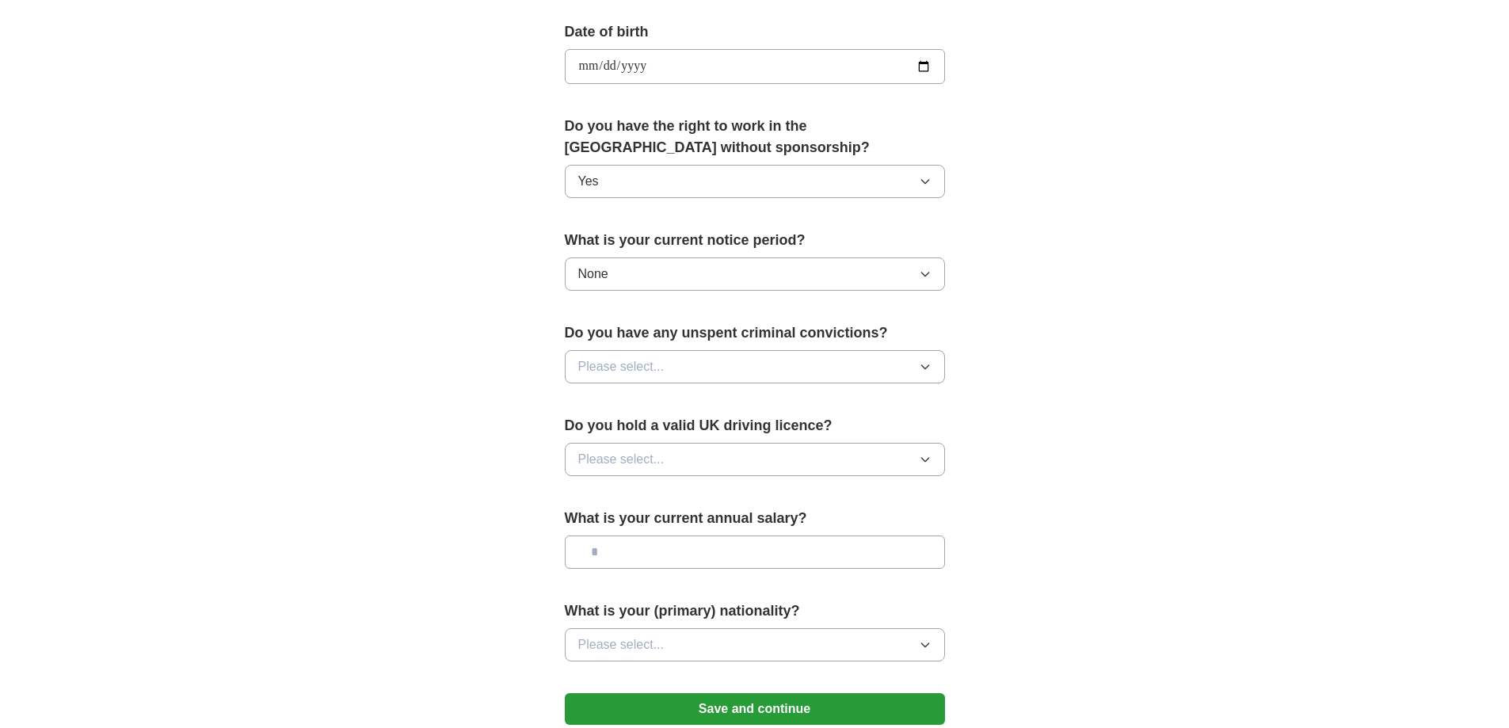
click at [700, 364] on button "Please select..." at bounding box center [755, 366] width 380 height 33
click at [667, 433] on div "No" at bounding box center [754, 435] width 353 height 19
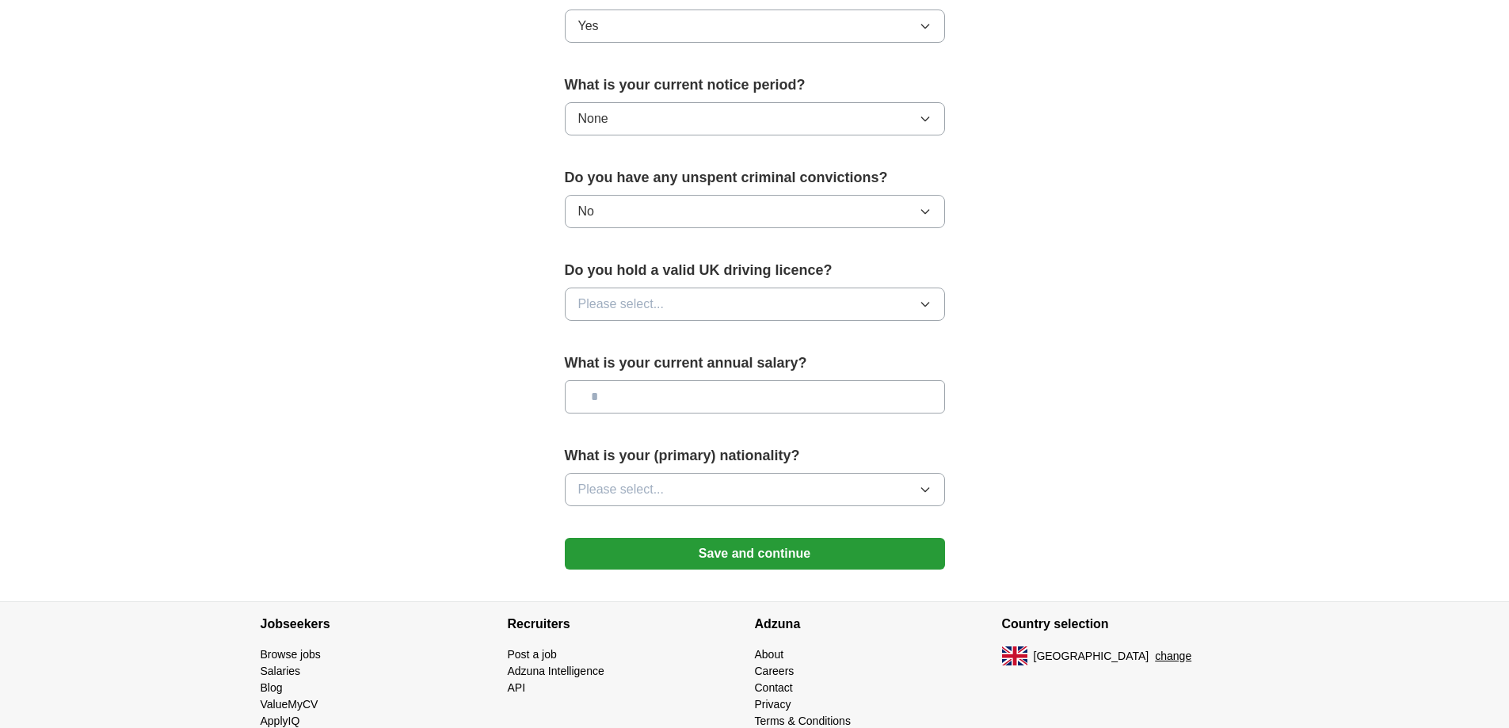
scroll to position [871, 0]
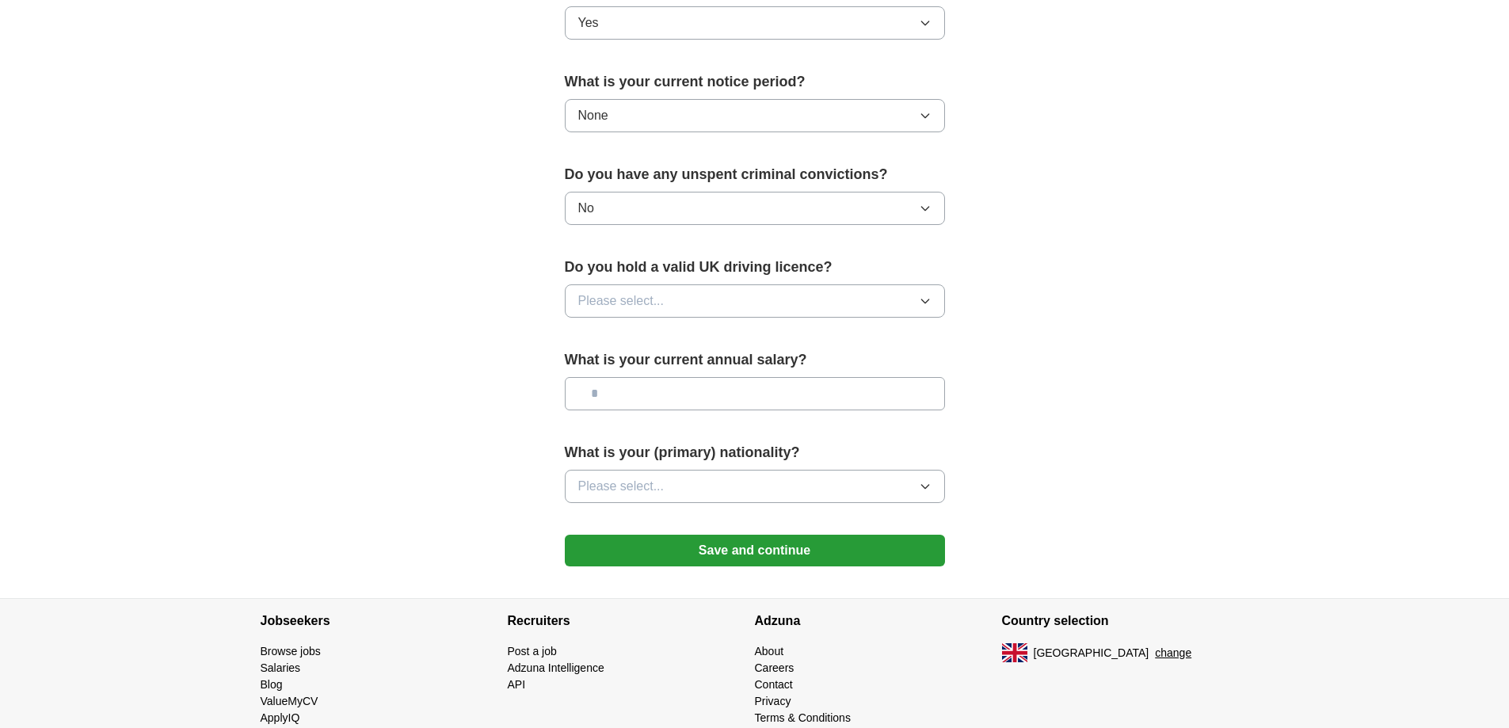
click at [746, 294] on button "Please select..." at bounding box center [755, 300] width 380 height 33
click at [703, 338] on div "Yes" at bounding box center [754, 337] width 353 height 19
click at [699, 391] on input "text" at bounding box center [755, 393] width 380 height 33
type input "*******"
click at [739, 469] on div "What is your (primary) nationality? Please select..." at bounding box center [755, 479] width 380 height 74
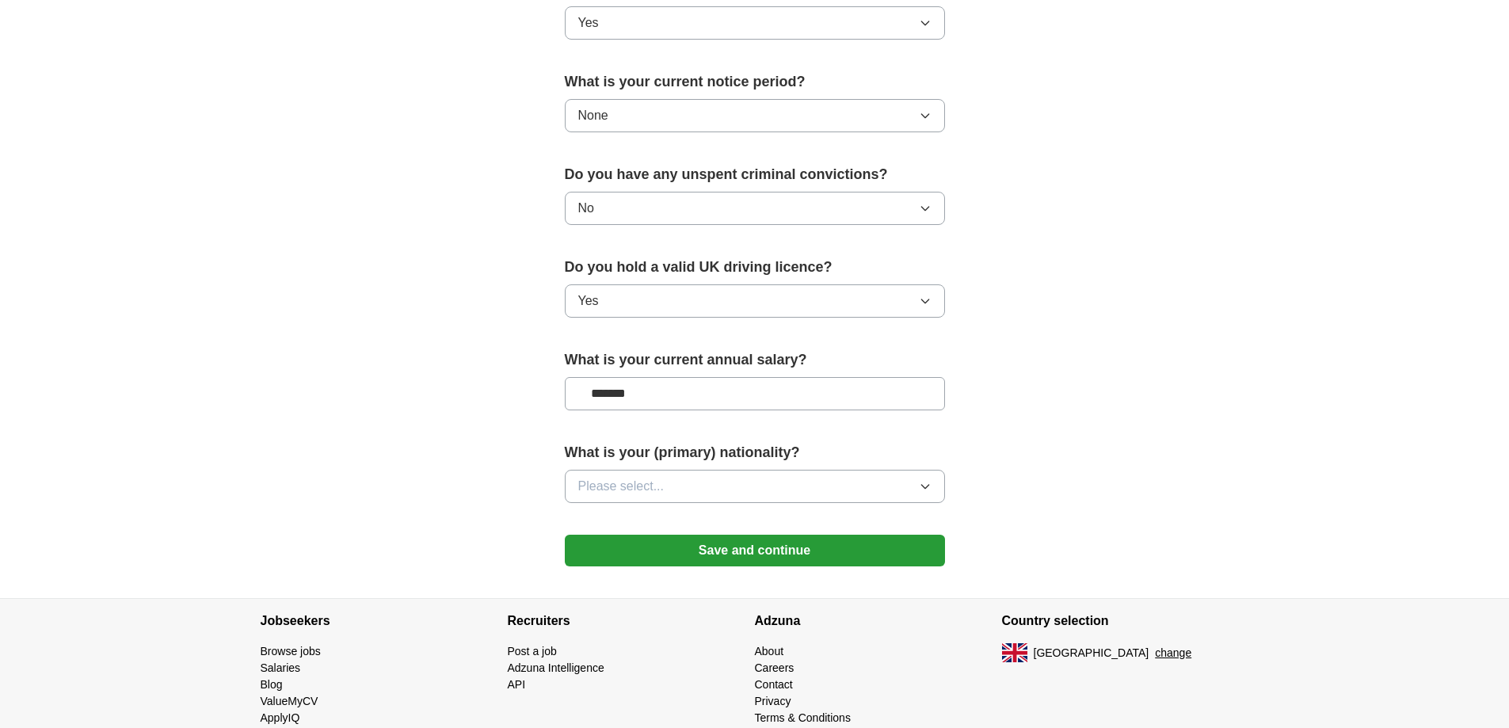
click at [741, 480] on button "Please select..." at bounding box center [755, 486] width 380 height 33
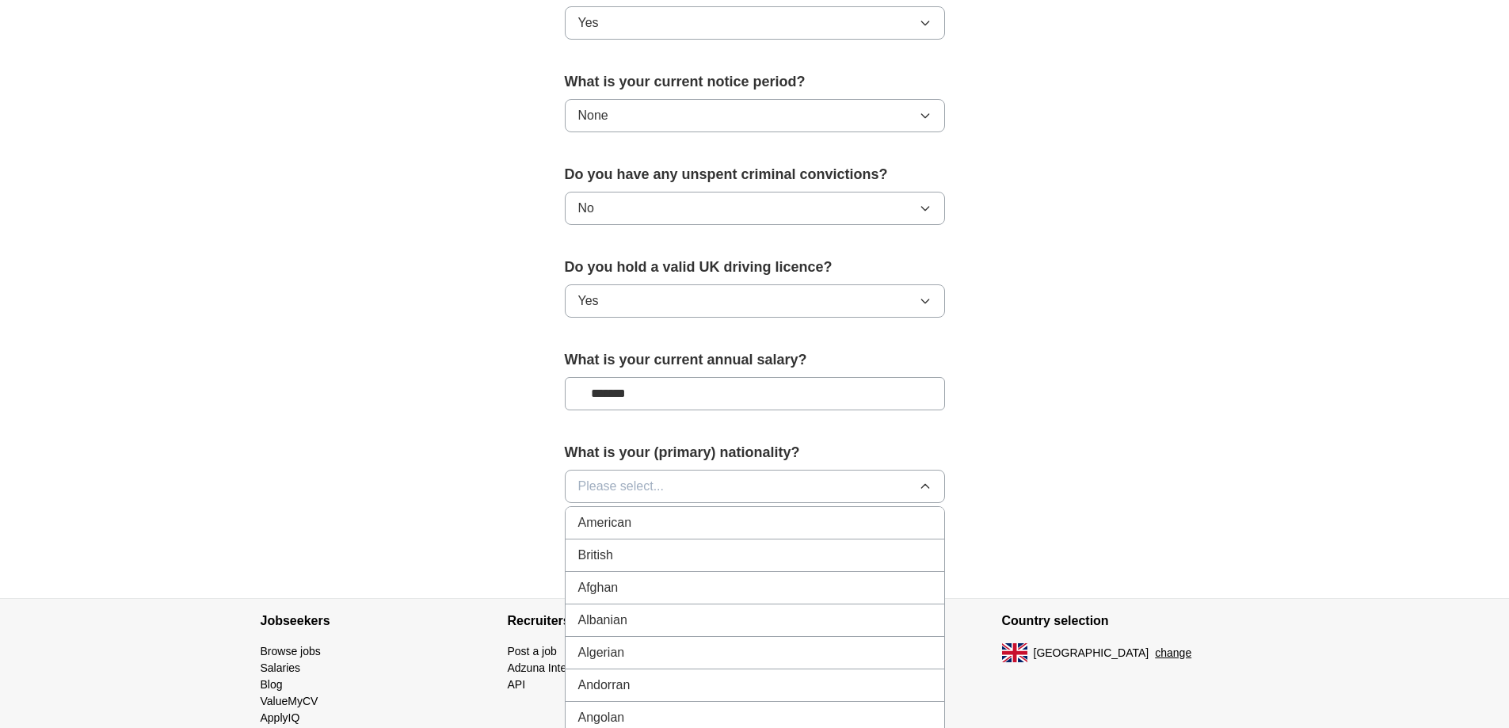
click at [672, 559] on div "British" at bounding box center [754, 555] width 353 height 19
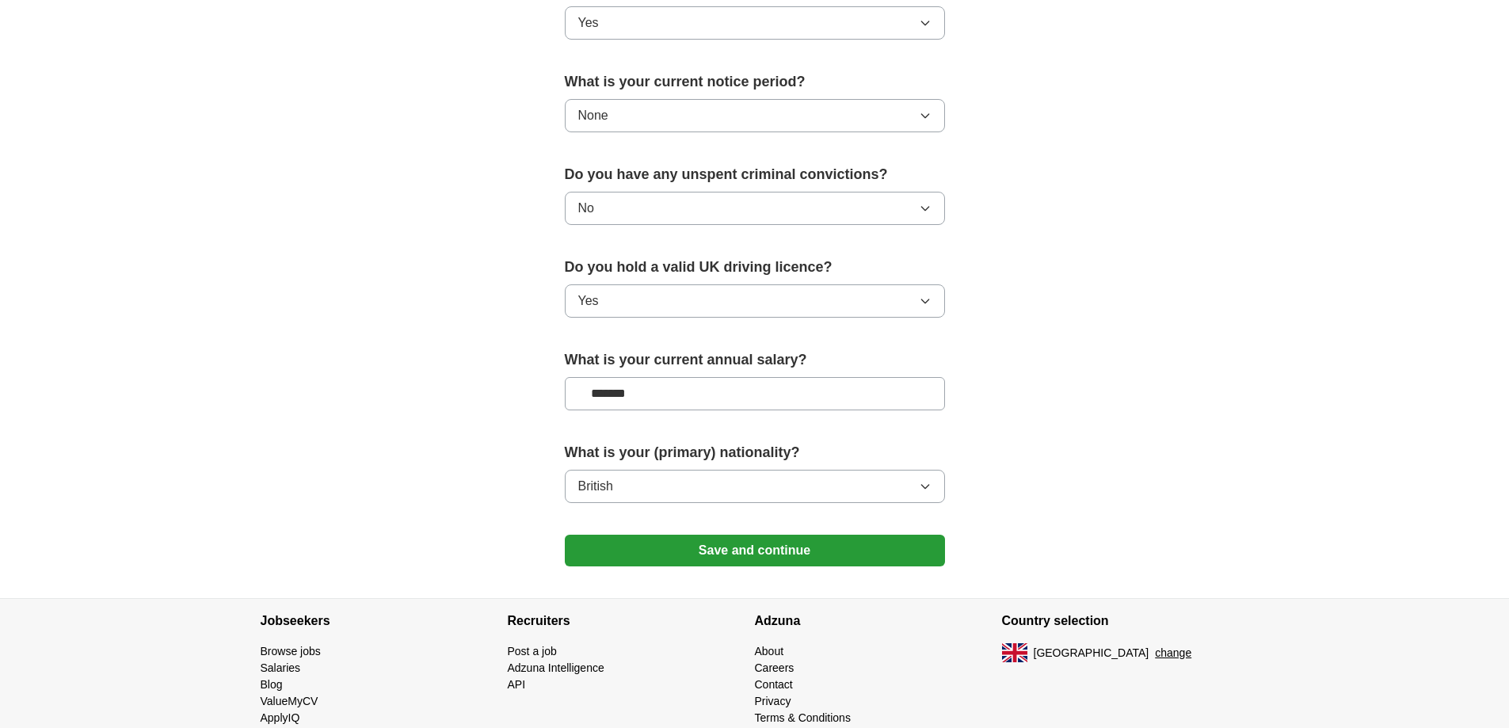
click at [723, 547] on button "Save and continue" at bounding box center [755, 551] width 380 height 32
